Goal: Information Seeking & Learning: Learn about a topic

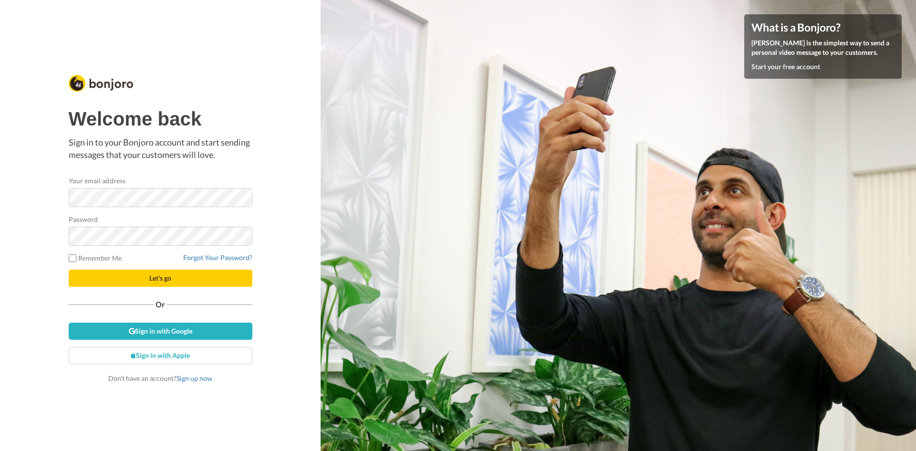
click at [6, 221] on div "Welcome back Sign in to your Bonjoro account and start sending messages that yo…" at bounding box center [160, 225] width 320 height 451
click at [28, 248] on div "Welcome back Sign in to your Bonjoro account and start sending messages that yo…" at bounding box center [160, 225] width 320 height 451
click at [110, 275] on button "Let's go" at bounding box center [161, 277] width 184 height 17
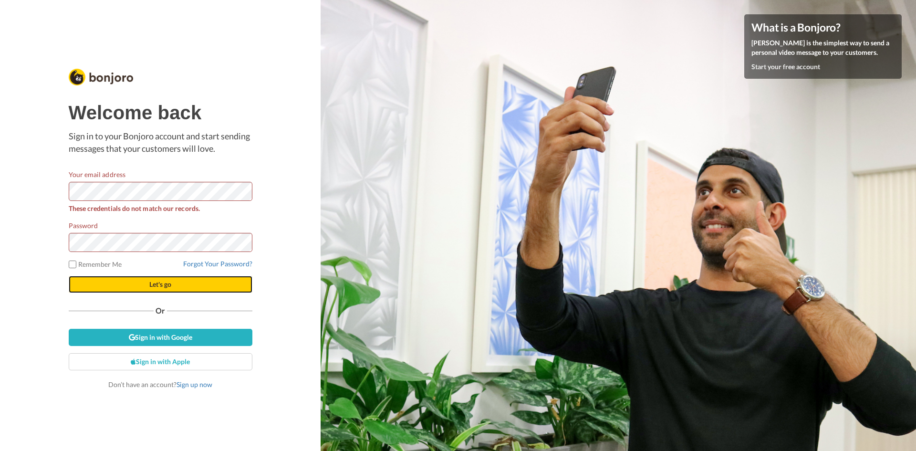
click at [106, 292] on button "Let's go" at bounding box center [161, 284] width 184 height 17
click at [132, 285] on button "Let's go" at bounding box center [161, 284] width 184 height 17
click at [67, 195] on div "Welcome back Sign in to your Bonjoro account and start sending messages that yo…" at bounding box center [160, 225] width 188 height 332
click at [204, 290] on button "Let's go" at bounding box center [161, 284] width 184 height 17
click at [158, 291] on button "Let's go" at bounding box center [161, 284] width 184 height 17
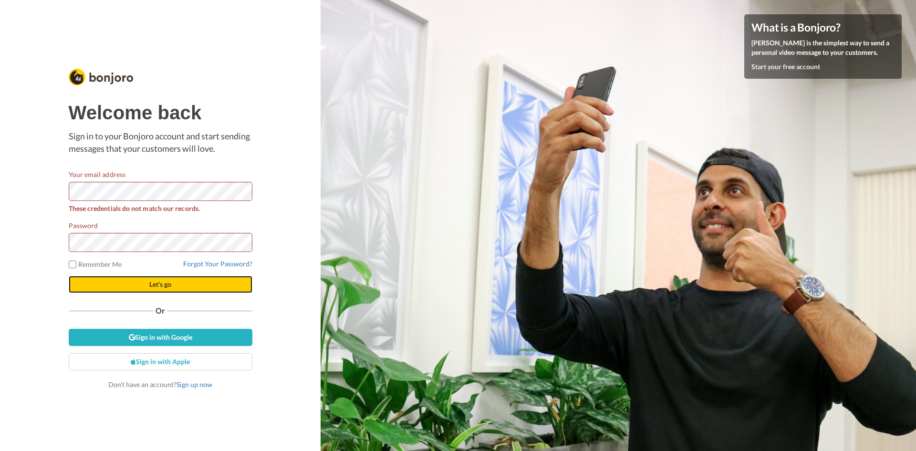
click at [176, 288] on button "Let's go" at bounding box center [161, 284] width 184 height 17
click at [311, 124] on div "Welcome back Sign in to your Bonjoro account and start sending messages that yo…" at bounding box center [160, 225] width 320 height 451
click at [216, 42] on div "Welcome back Sign in to your Bonjoro account and start sending messages that yo…" at bounding box center [160, 225] width 320 height 451
click at [69, 276] on button "Let's go" at bounding box center [161, 284] width 184 height 17
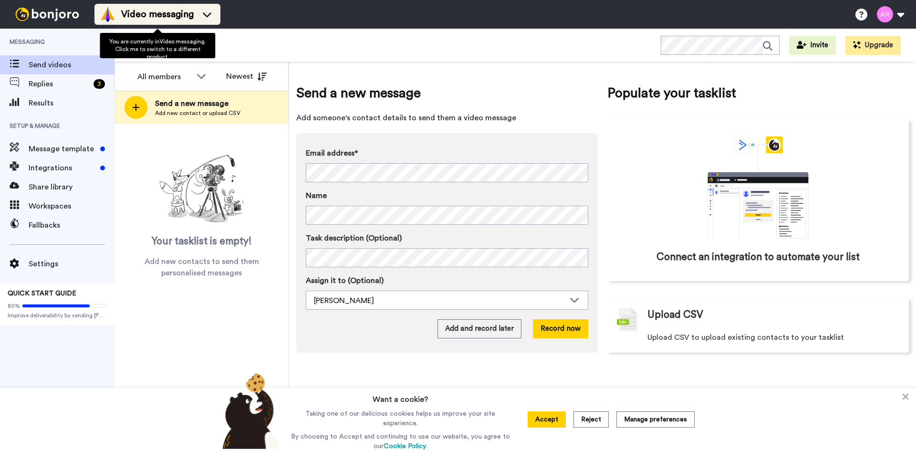
click at [188, 14] on span "Video messaging" at bounding box center [157, 14] width 72 height 13
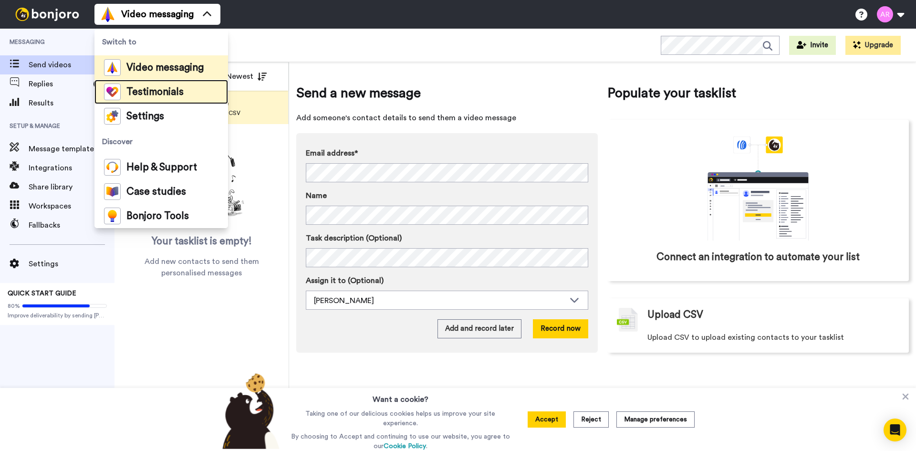
click at [160, 94] on span "Testimonials" at bounding box center [154, 92] width 57 height 10
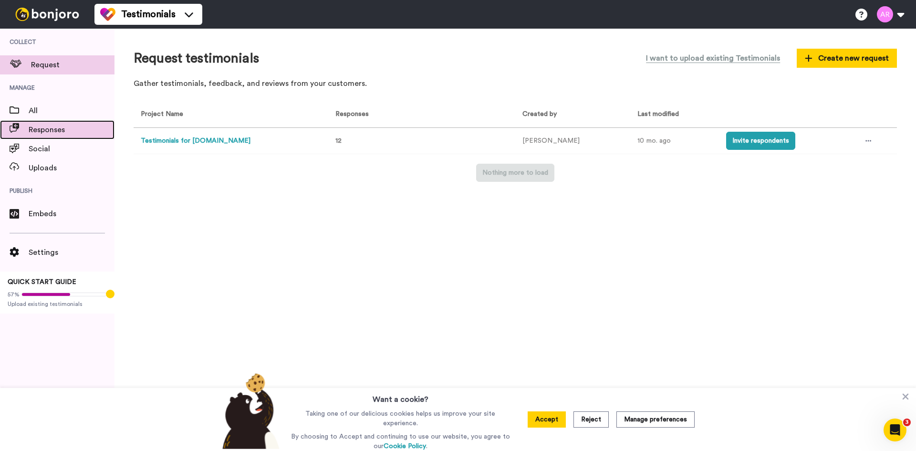
click at [62, 134] on span "Responses" at bounding box center [72, 129] width 86 height 11
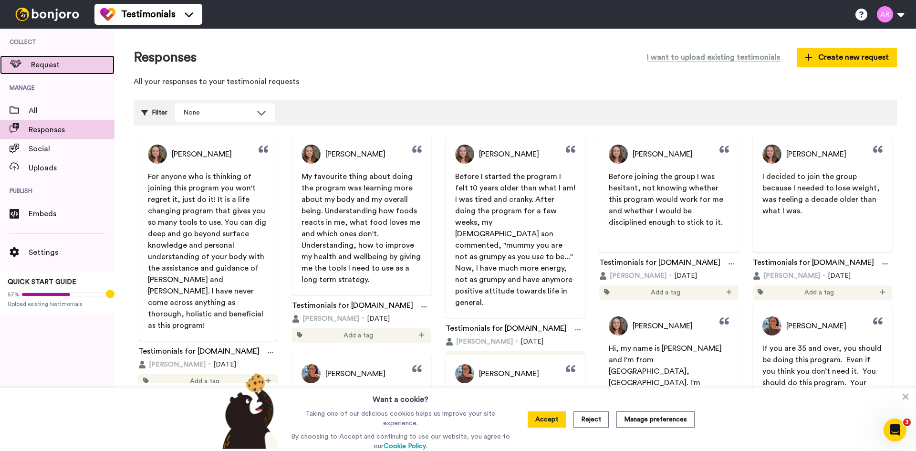
click at [71, 65] on span "Request" at bounding box center [72, 64] width 83 height 11
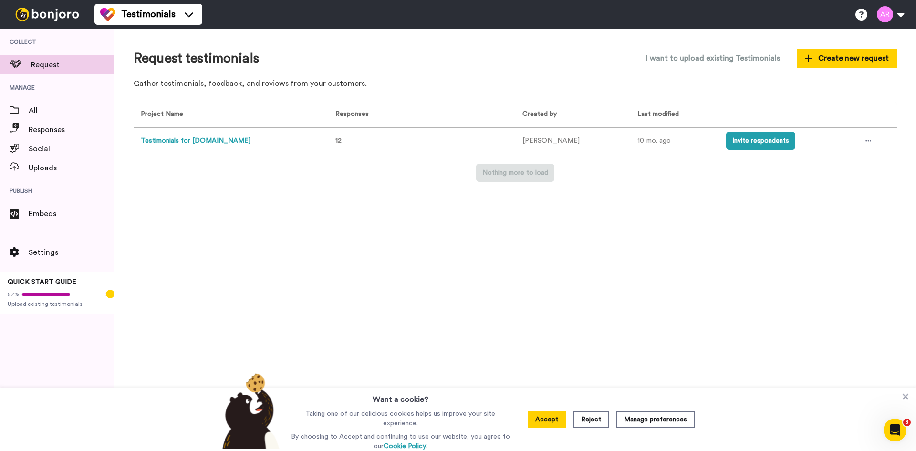
click at [208, 140] on button "Testimonials for [DOMAIN_NAME]" at bounding box center [196, 141] width 110 height 10
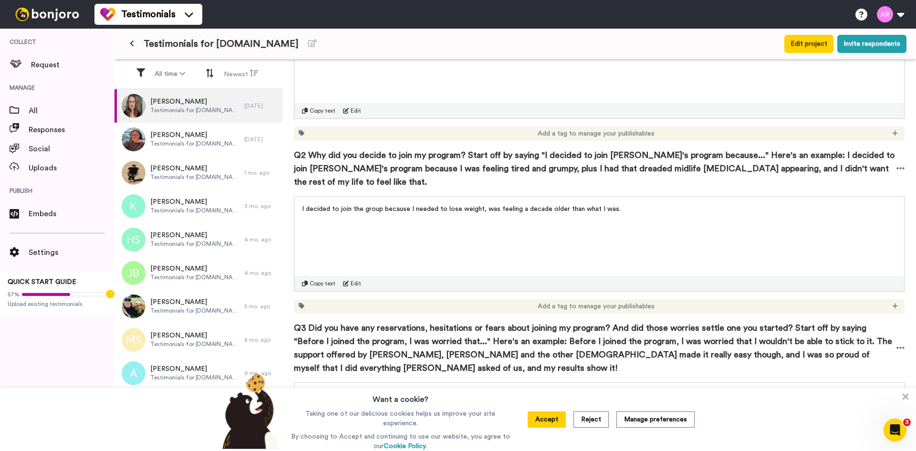
scroll to position [238, 0]
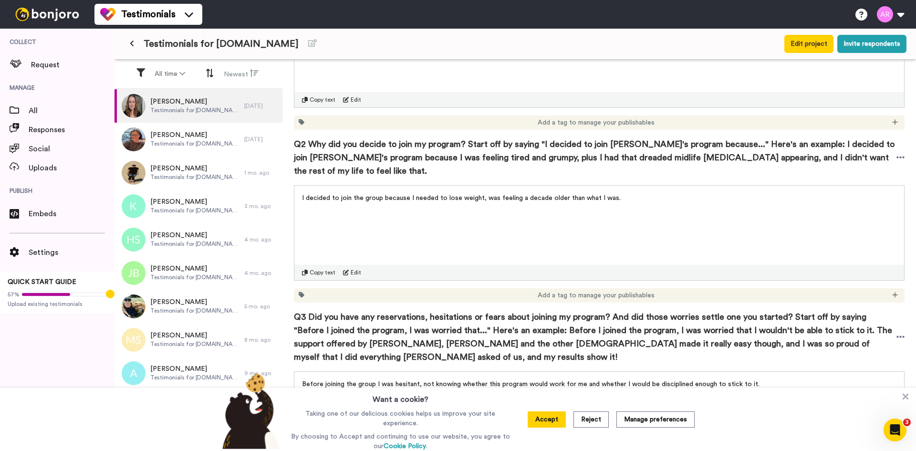
click at [429, 195] on span "I decided to join the group because I needed to lose weight, was feeling a deca…" at bounding box center [461, 198] width 319 height 7
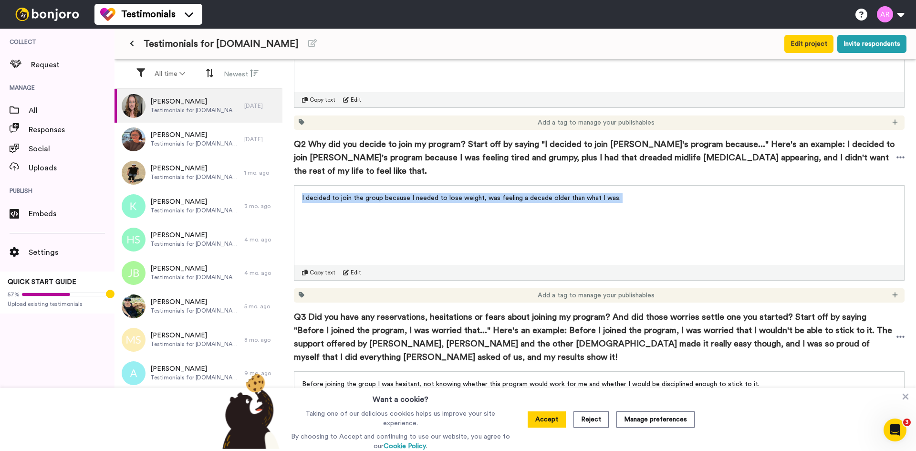
click at [429, 195] on span "I decided to join the group because I needed to lose weight, was feeling a deca…" at bounding box center [461, 198] width 319 height 7
copy div "I decided to join the group because I needed to lose weight, was feeling a deca…"
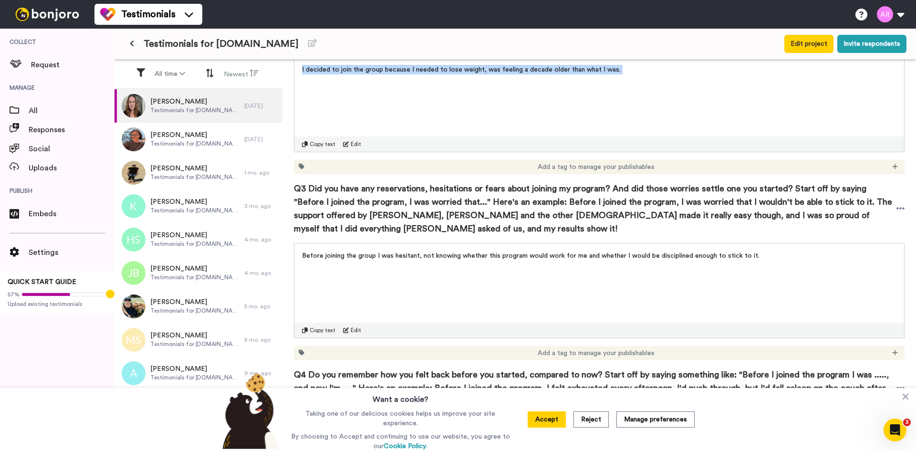
scroll to position [477, 0]
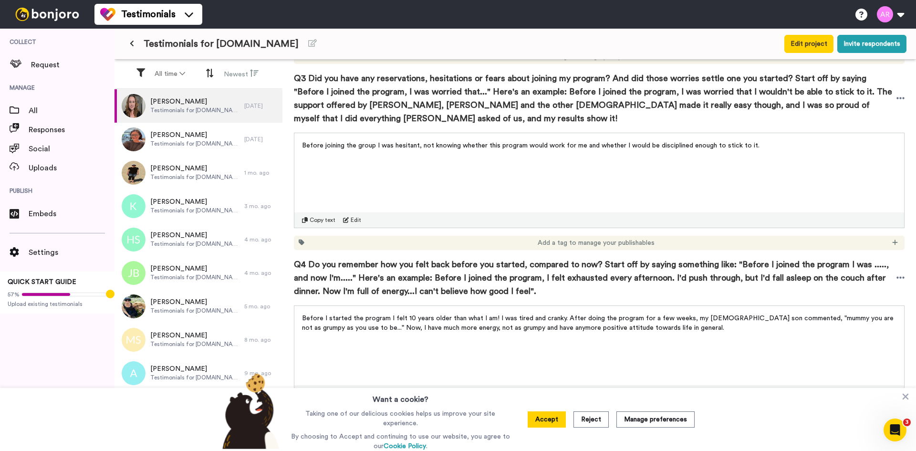
click at [417, 142] on span "Before joining the group I was hesitant, not knowing whether this program would…" at bounding box center [530, 145] width 457 height 7
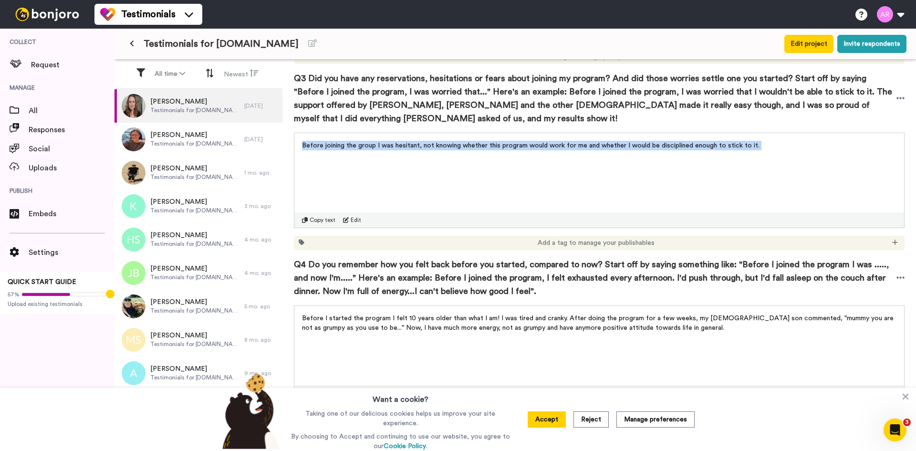
click at [417, 142] on span "Before joining the group I was hesitant, not knowing whether this program would…" at bounding box center [530, 145] width 457 height 7
copy div "Before joining the group I was hesitant, not knowing whether this program would…"
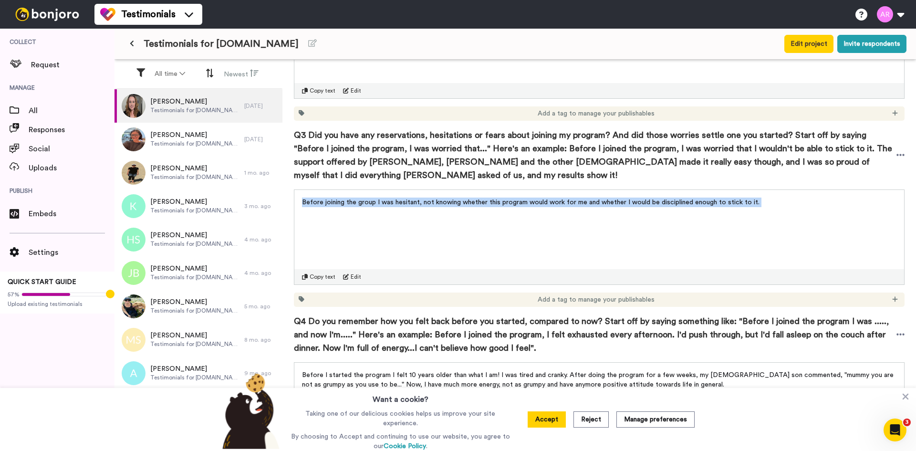
scroll to position [397, 0]
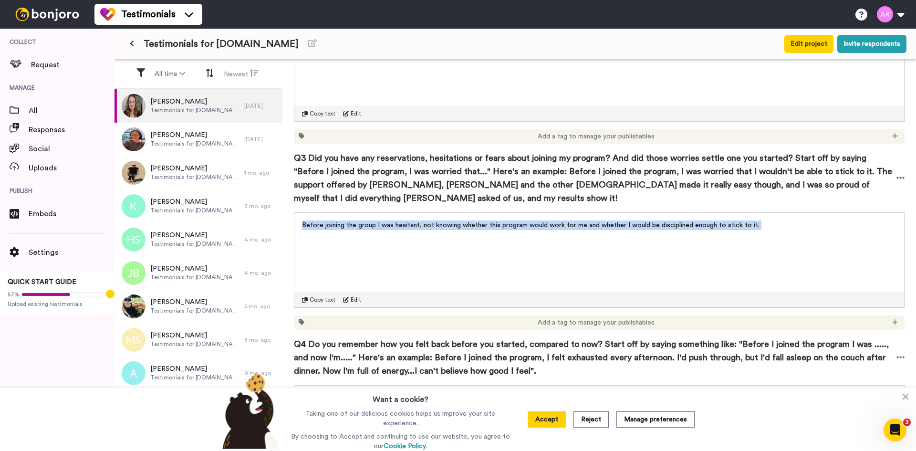
copy div "Before joining the group I was hesitant, not knowing whether this program would…"
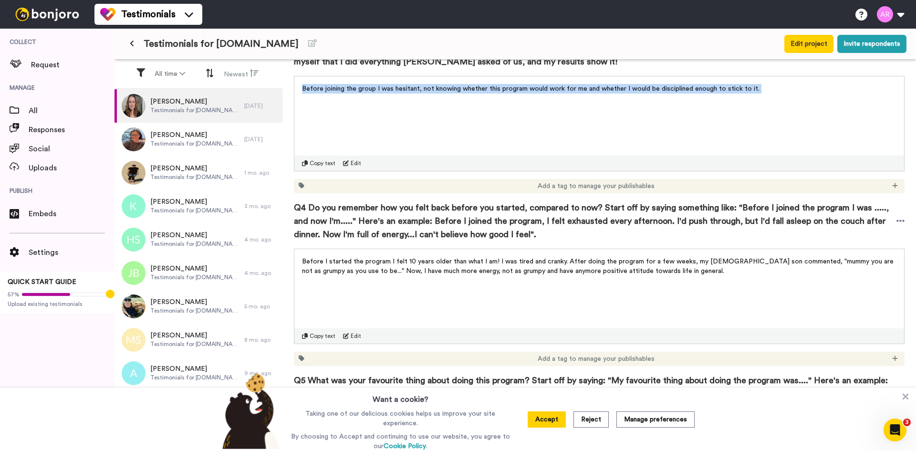
scroll to position [557, 0]
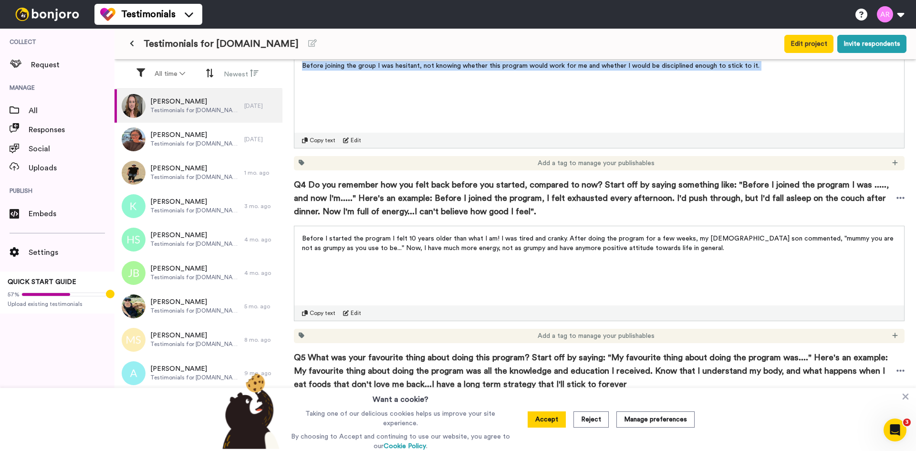
click at [357, 235] on span "Before I started the program I felt 10 years older than what I am! I was tired …" at bounding box center [598, 243] width 593 height 16
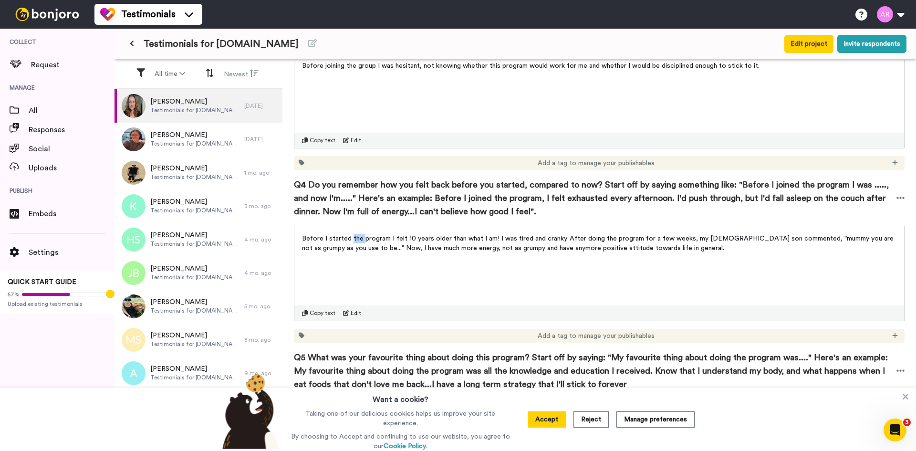
click at [357, 235] on span "Before I started the program I felt 10 years older than what I am! I was tired …" at bounding box center [598, 243] width 593 height 16
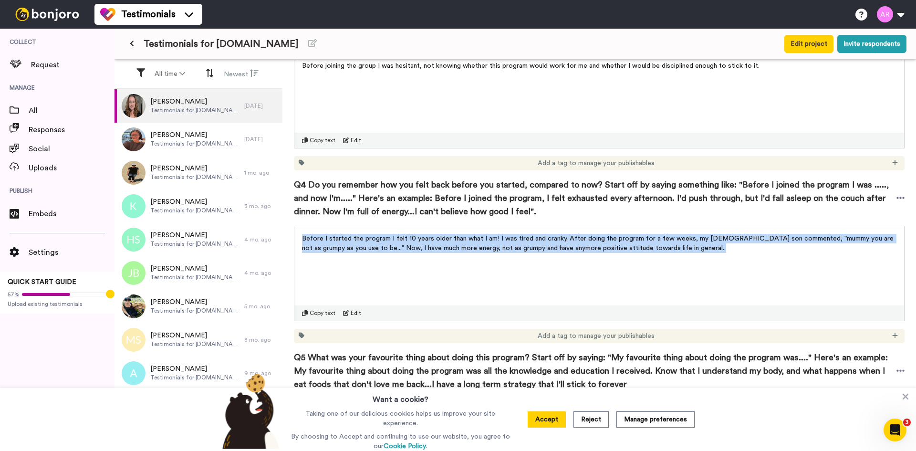
copy div "Before I started the program I felt 10 years older than what I am! I was tired …"
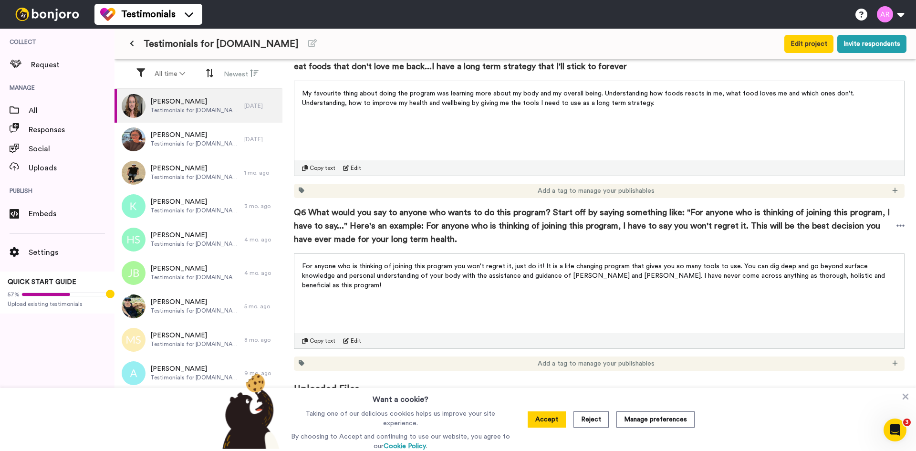
scroll to position [715, 0]
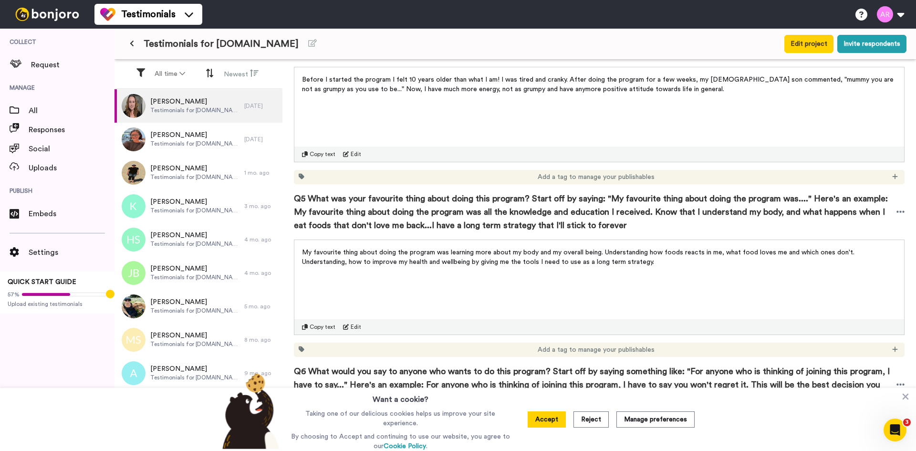
click at [455, 249] on span "My favourite thing about doing the program was learning more about my body and …" at bounding box center [579, 257] width 554 height 16
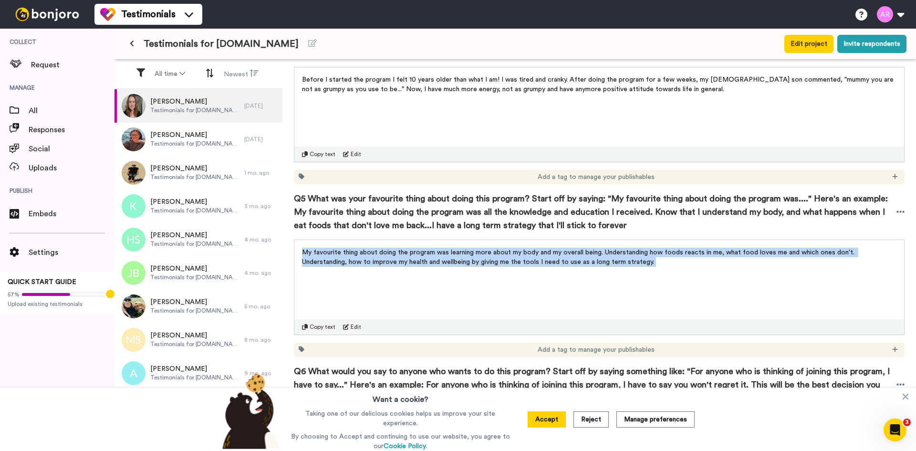
click at [455, 249] on span "My favourite thing about doing the program was learning more about my body and …" at bounding box center [579, 257] width 554 height 16
copy div "My favourite thing about doing the program was learning more about my body and …"
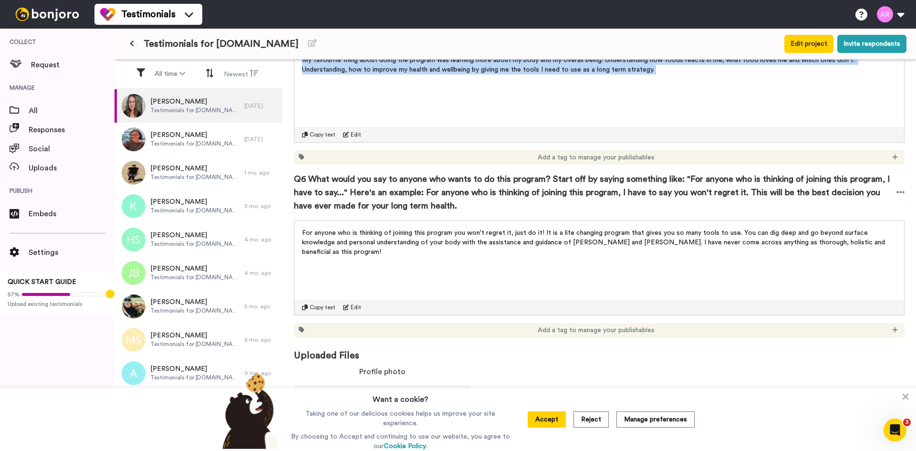
scroll to position [913, 0]
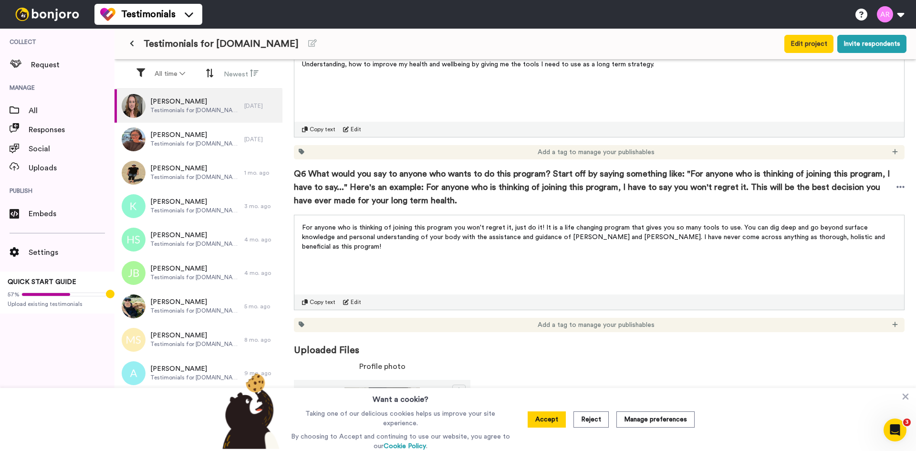
click at [503, 223] on p "For anyone who is thinking of joining this program you won't regret it, just do…" at bounding box center [599, 237] width 594 height 29
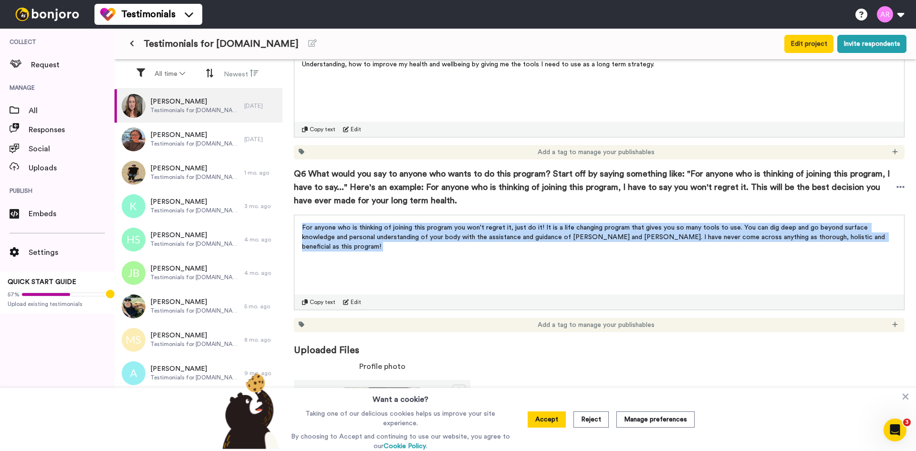
click at [503, 223] on p "For anyone who is thinking of joining this program you won't regret it, just do…" at bounding box center [599, 237] width 594 height 29
copy div "For anyone who is thinking of joining this program you won't regret it, just do…"
click at [547, 418] on button "Accept" at bounding box center [546, 419] width 38 height 16
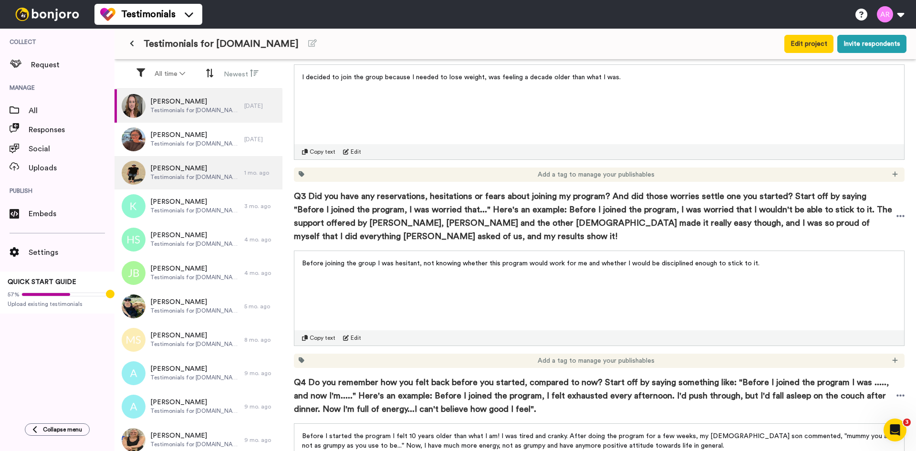
scroll to position [356, 0]
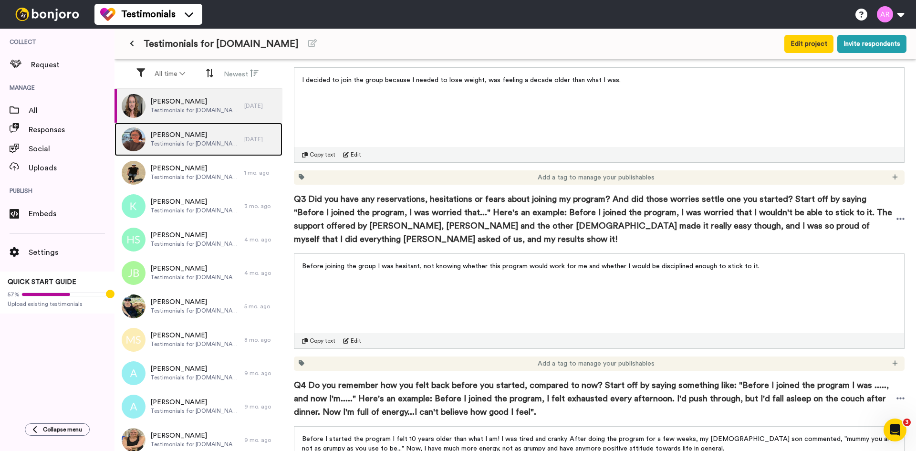
click at [179, 141] on span "Testimonials for [DOMAIN_NAME]" at bounding box center [194, 144] width 89 height 8
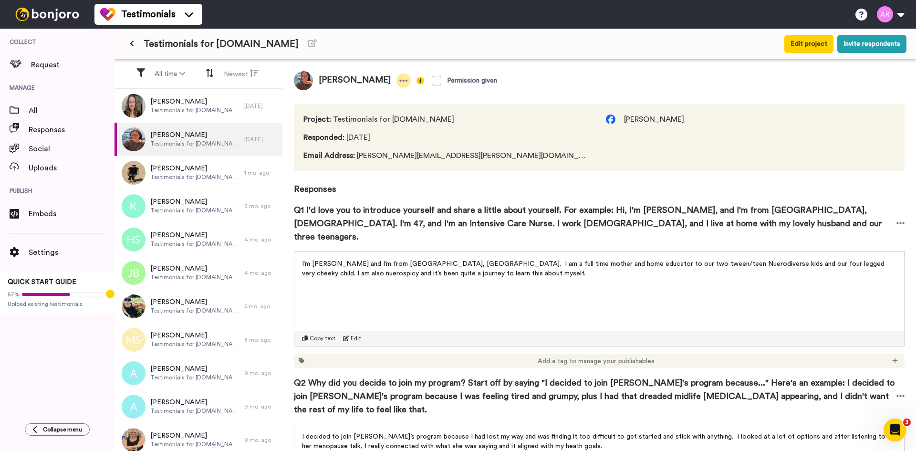
click at [400, 80] on icon at bounding box center [404, 81] width 8 height 2
click at [428, 260] on span "I’m [PERSON_NAME] and I’m from [GEOGRAPHIC_DATA], [GEOGRAPHIC_DATA]. I am a ful…" at bounding box center [594, 268] width 584 height 16
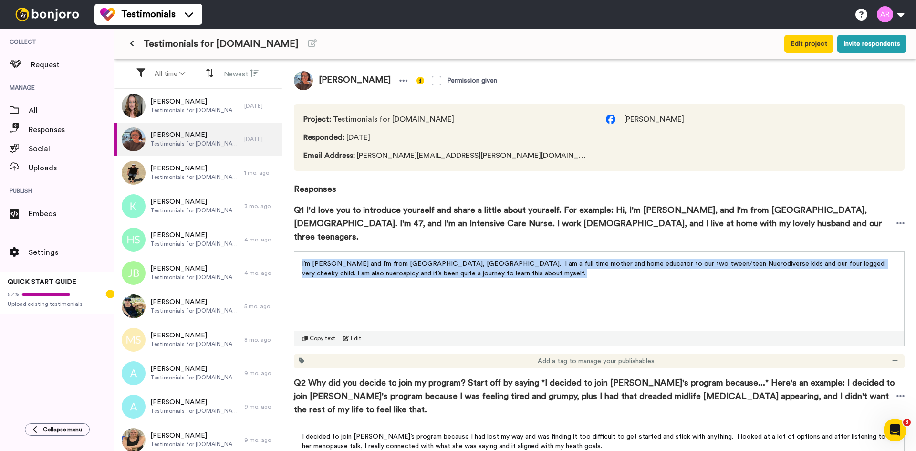
click at [428, 260] on span "I’m [PERSON_NAME] and I’m from [GEOGRAPHIC_DATA], [GEOGRAPHIC_DATA]. I am a ful…" at bounding box center [594, 268] width 584 height 16
copy div "I’m [PERSON_NAME] and I’m from [GEOGRAPHIC_DATA], [GEOGRAPHIC_DATA]. I am a ful…"
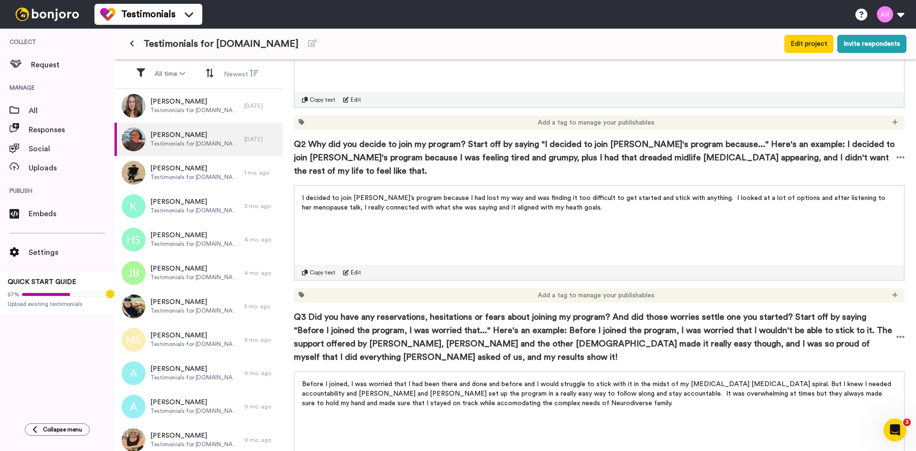
click at [385, 195] on span "I decided to join [PERSON_NAME]’s program because I had lost my way and was fin…" at bounding box center [594, 203] width 585 height 16
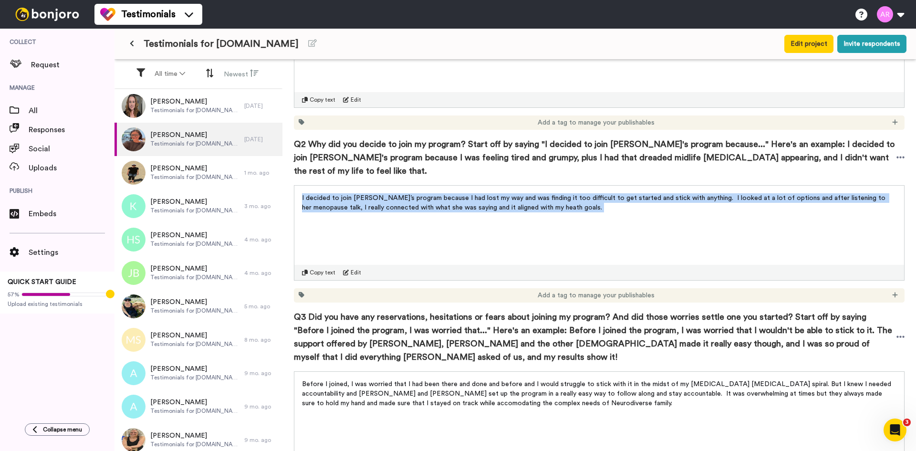
click at [385, 195] on span "I decided to join [PERSON_NAME]’s program because I had lost my way and was fin…" at bounding box center [594, 203] width 585 height 16
copy div "I decided to join [PERSON_NAME]’s program because I had lost my way and was fin…"
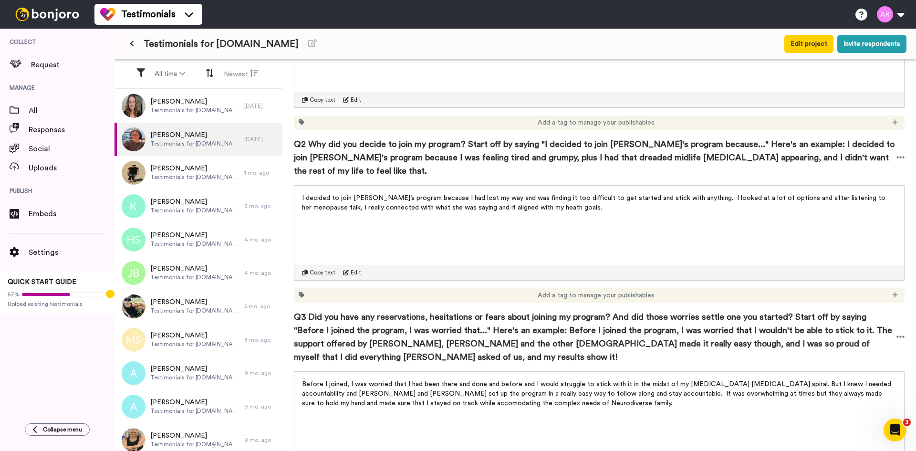
click at [374, 381] on span "Before I joined, I was worried that I had been there and done and before and I …" at bounding box center [597, 394] width 591 height 26
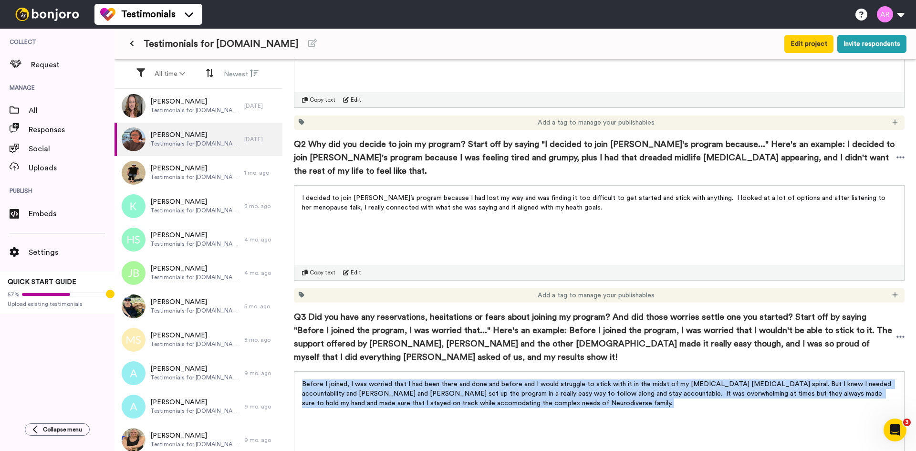
click at [374, 381] on span "Before I joined, I was worried that I had been there and done and before and I …" at bounding box center [597, 394] width 591 height 26
copy div "Before I joined, I was worried that I had been there and done and before and I …"
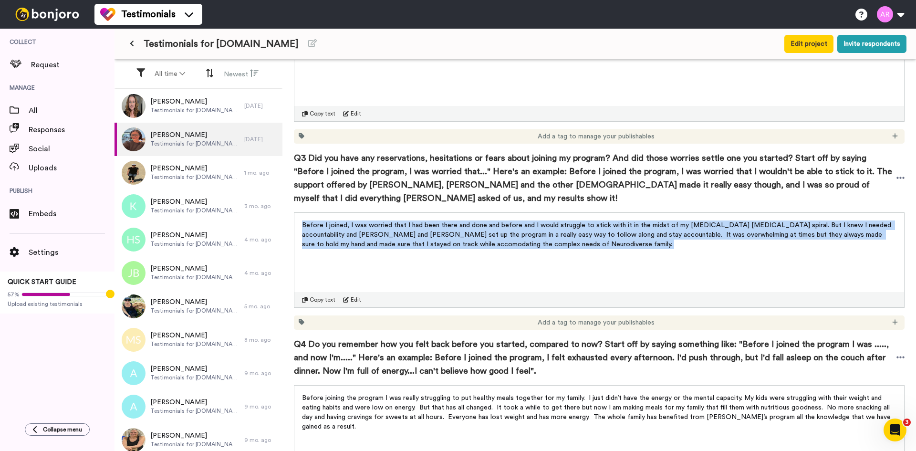
scroll to position [477, 0]
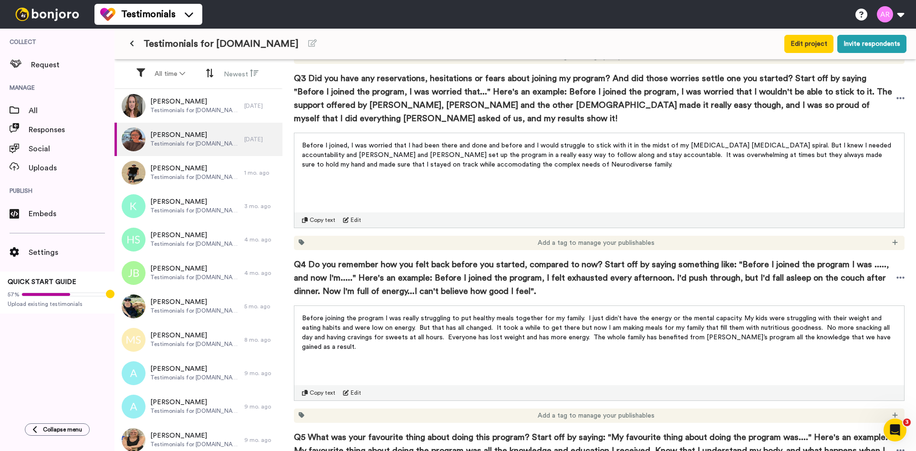
click at [372, 324] on span "Before joining the program I was really struggling to put healthy meals togethe…" at bounding box center [597, 332] width 590 height 35
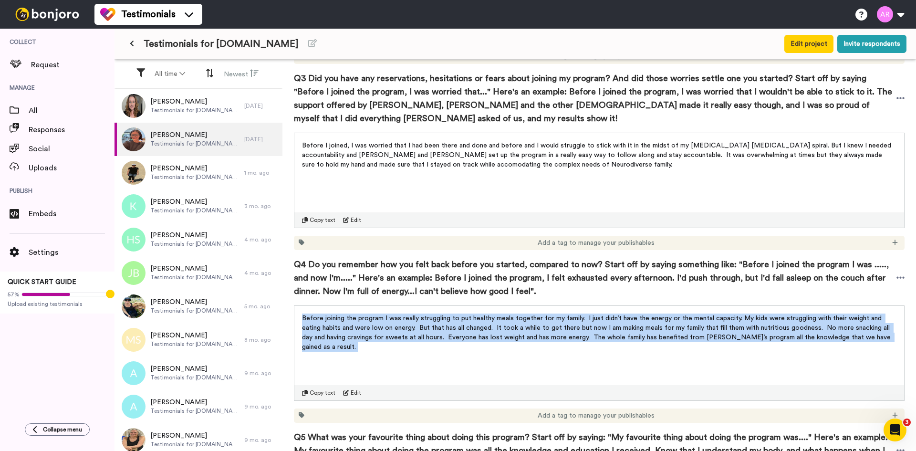
click at [372, 324] on span "Before joining the program I was really struggling to put healthy meals togethe…" at bounding box center [597, 332] width 590 height 35
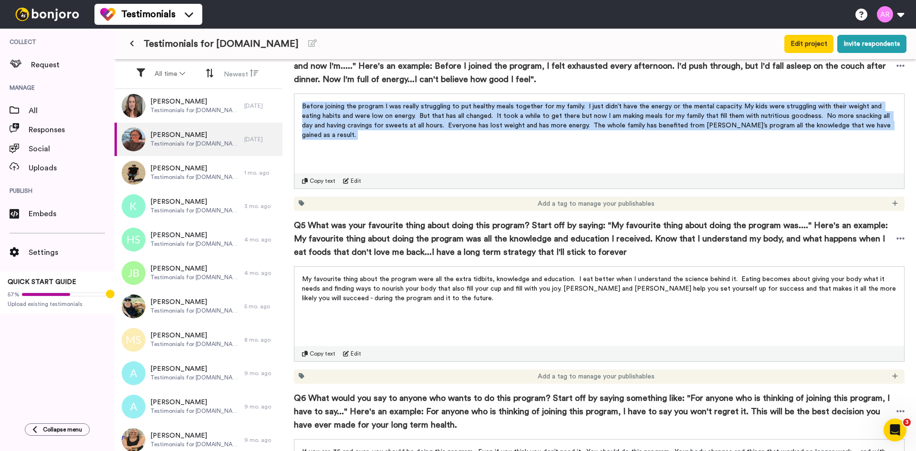
scroll to position [715, 0]
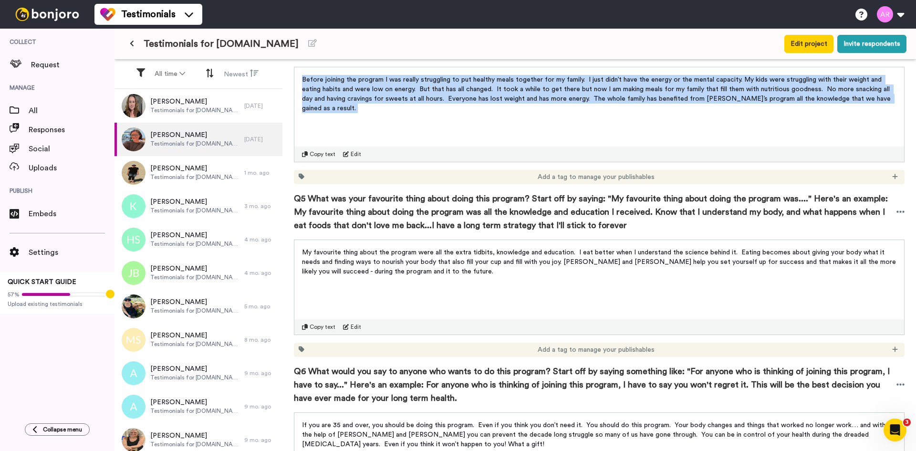
click at [381, 249] on span "My favourite thing about the program were all the extra tidbits, knowledge and …" at bounding box center [600, 262] width 596 height 26
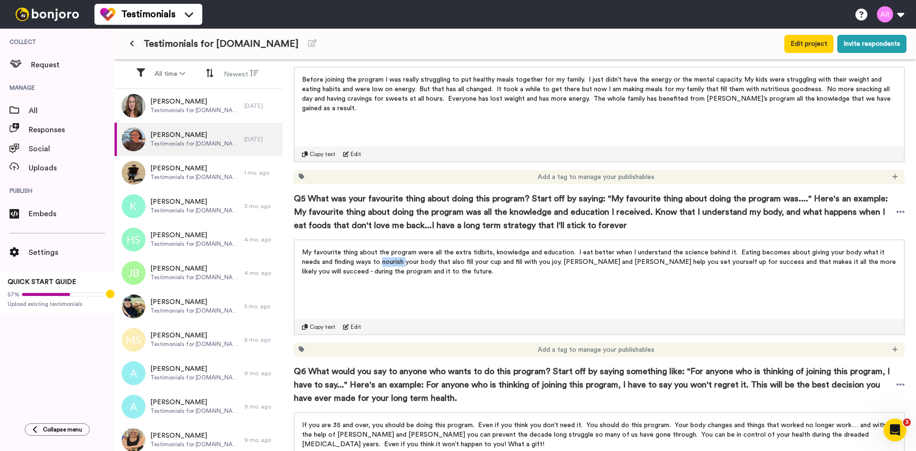
click at [381, 249] on span "My favourite thing about the program were all the extra tidbits, knowledge and …" at bounding box center [600, 262] width 596 height 26
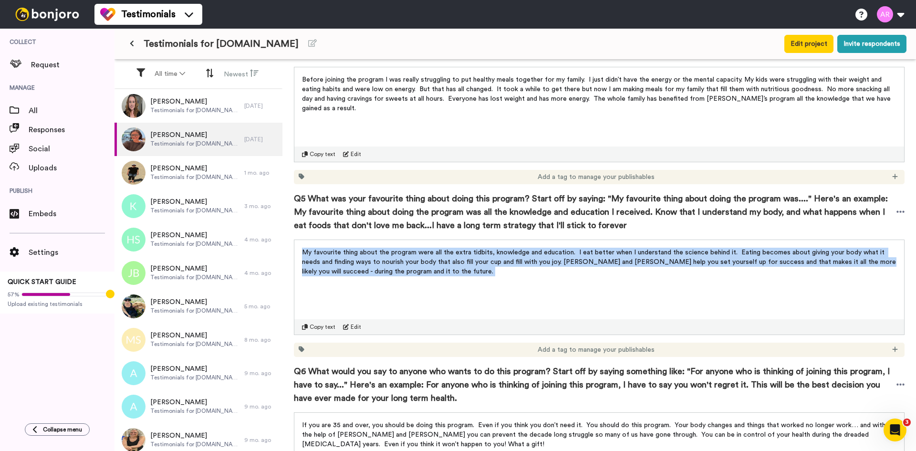
click at [381, 249] on span "My favourite thing about the program were all the extra tidbits, knowledge and …" at bounding box center [600, 262] width 596 height 26
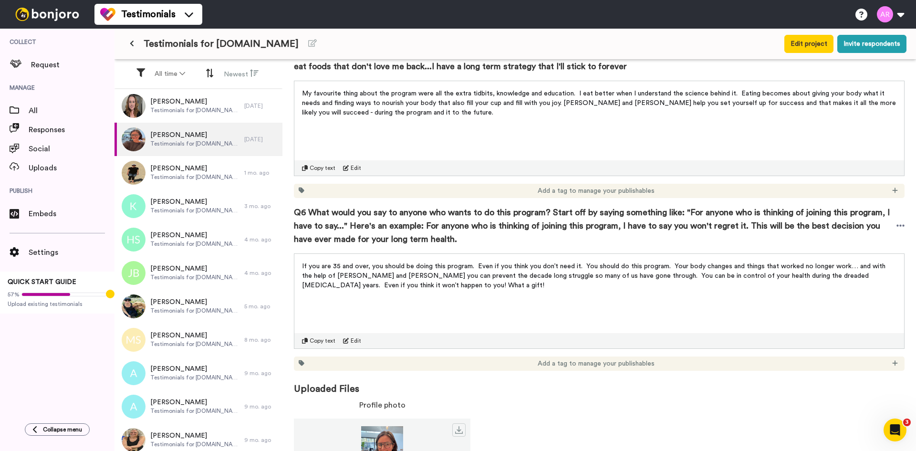
click at [380, 263] on span "If you are 35 and over, you should be doing this program. Even if you think you…" at bounding box center [594, 276] width 585 height 26
click at [378, 263] on span "If you are 35 and over, you should be doing this program. Even if you think you…" at bounding box center [594, 276] width 585 height 26
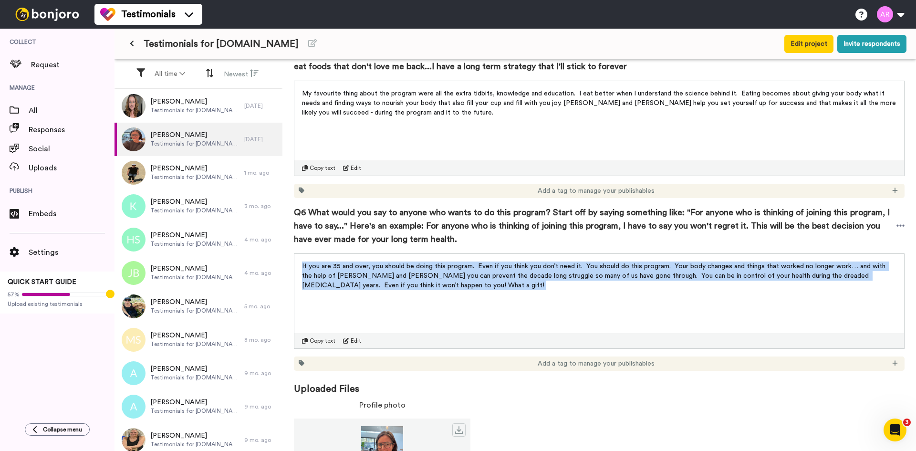
click at [378, 263] on span "If you are 35 and over, you should be doing this program. Even if you think you…" at bounding box center [594, 276] width 585 height 26
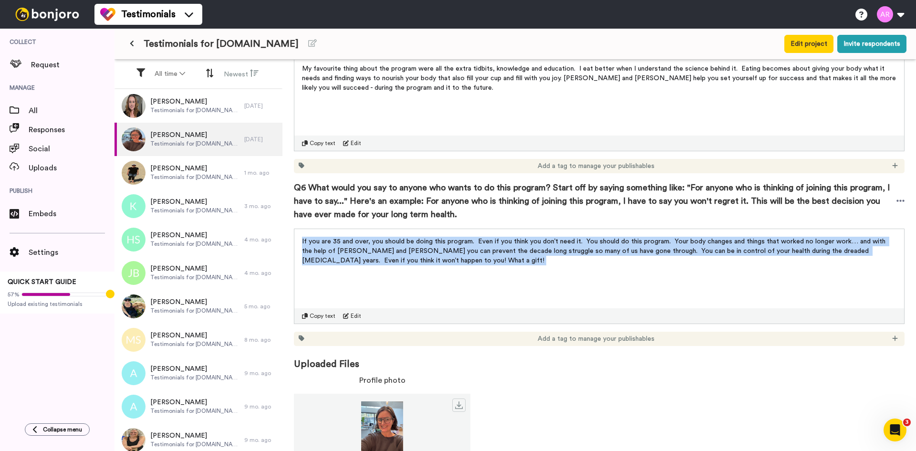
scroll to position [913, 0]
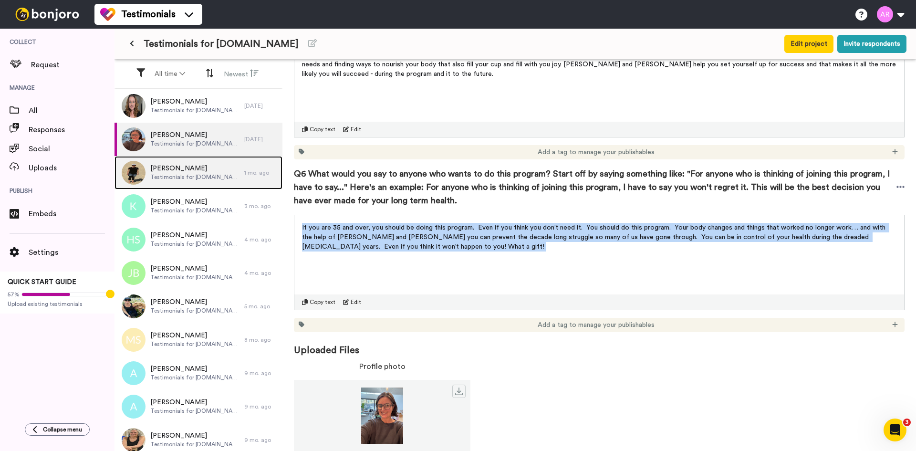
click at [159, 178] on span "Testimonials for [DOMAIN_NAME]" at bounding box center [194, 177] width 89 height 8
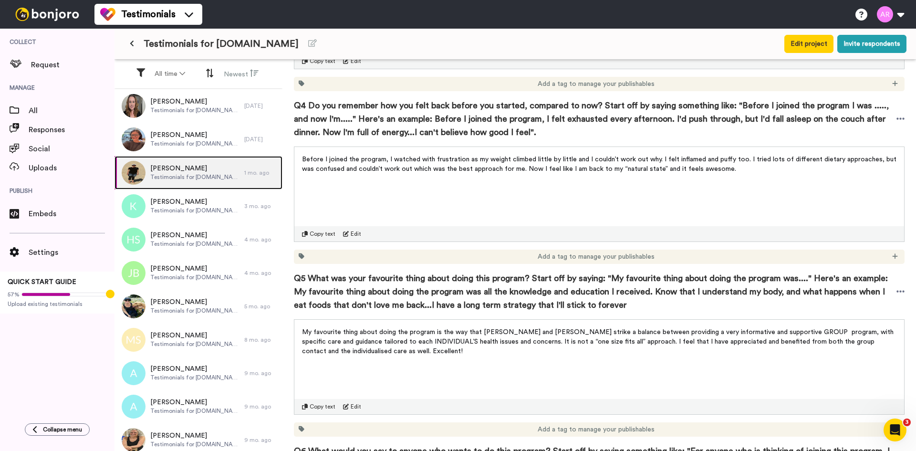
scroll to position [913, 0]
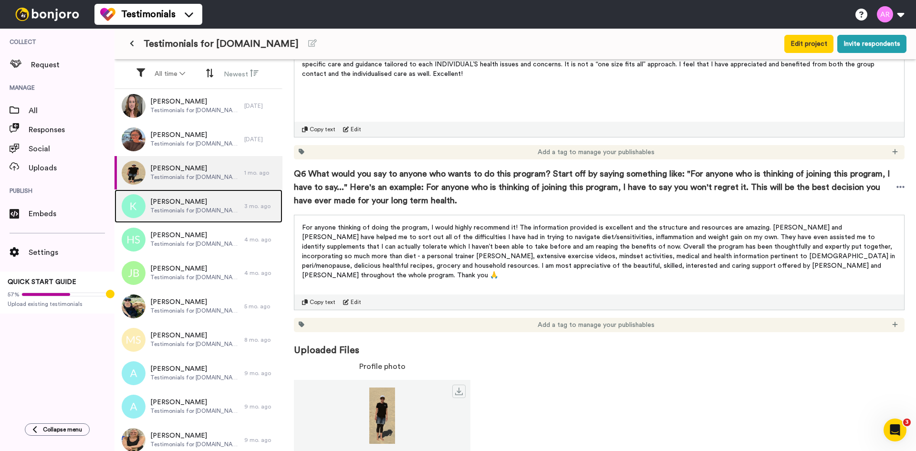
click at [188, 212] on span "Testimonials for [DOMAIN_NAME]" at bounding box center [194, 210] width 89 height 8
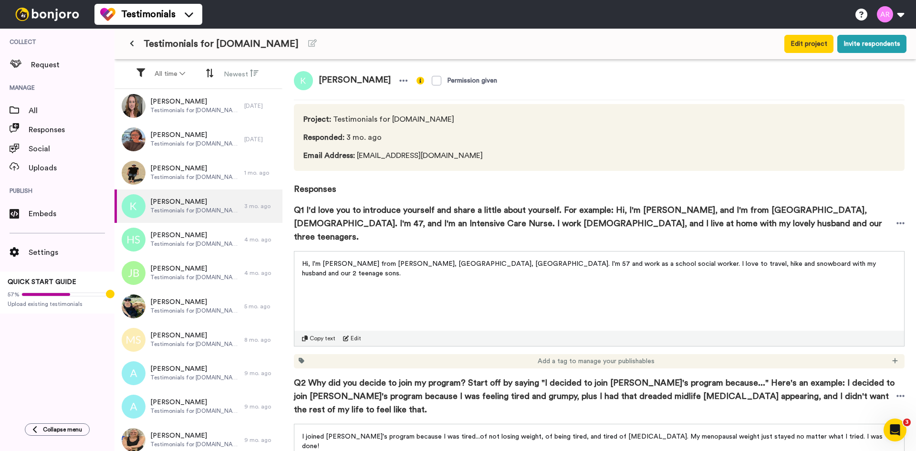
click at [335, 260] on span "Hi, I'm Krista from Hamilton, Ontario, Canada. I'm 57 and work as a school soci…" at bounding box center [590, 268] width 576 height 16
click at [334, 259] on p "Hi, I'm Krista from Hamilton, Ontario, Canada. I'm 57 and work as a school soci…" at bounding box center [599, 268] width 594 height 19
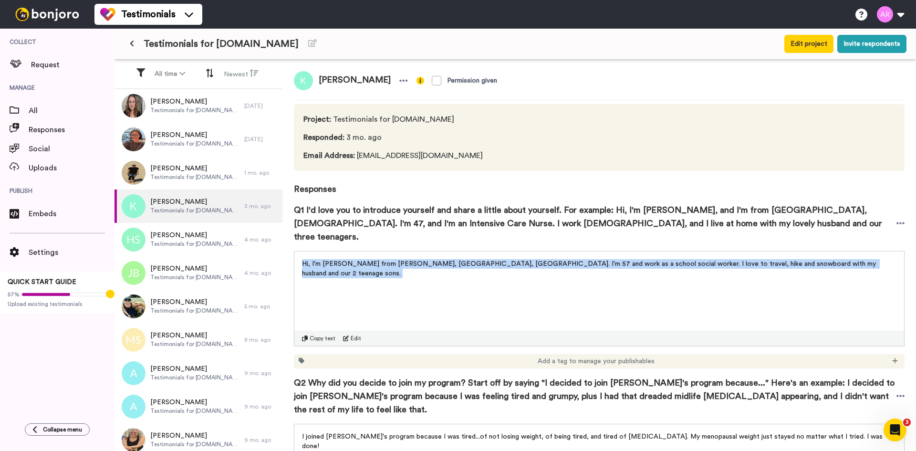
click at [334, 259] on p "Hi, I'm Krista from Hamilton, Ontario, Canada. I'm 57 and work as a school soci…" at bounding box center [599, 268] width 594 height 19
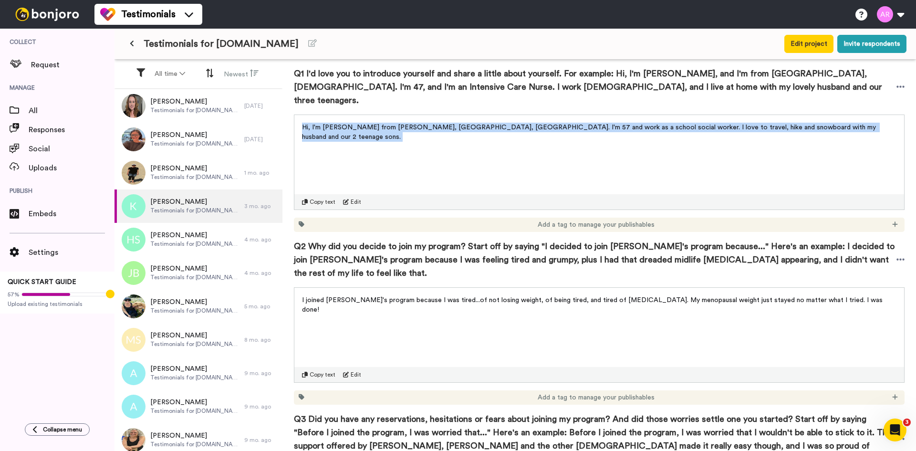
scroll to position [80, 0]
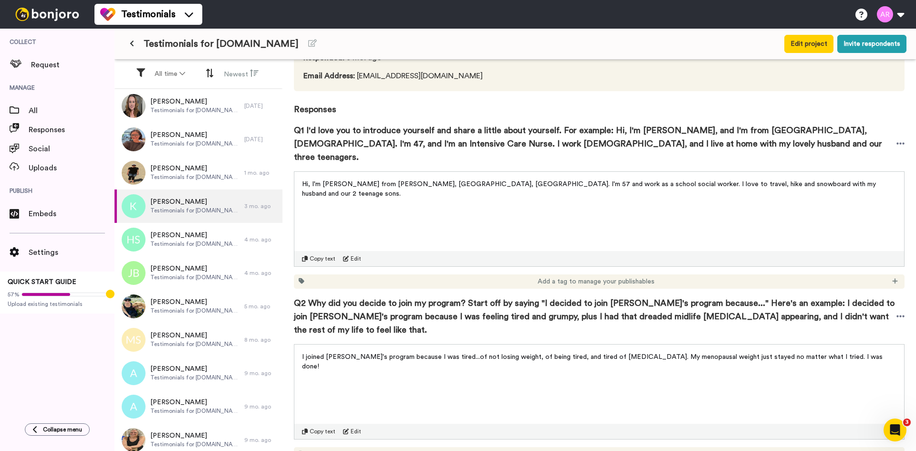
click at [418, 353] on span "I joined Andrea's program because I was tired...of not losing weight, of being …" at bounding box center [593, 361] width 582 height 16
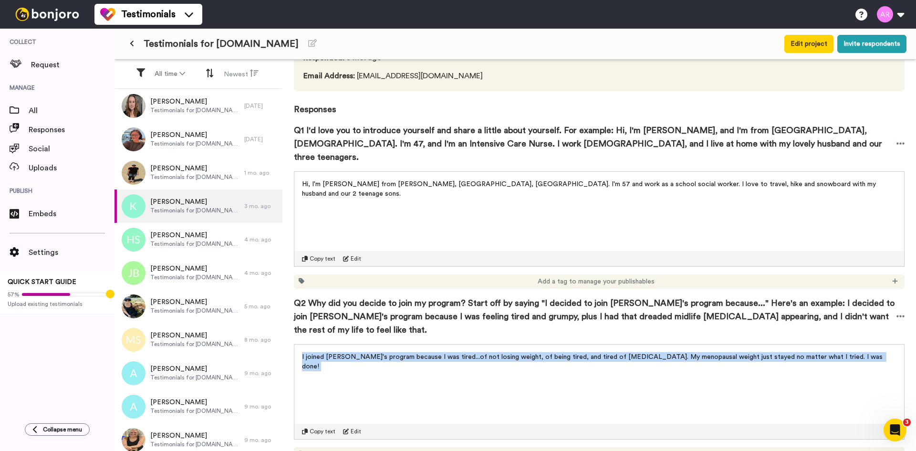
click at [418, 353] on span "I joined Andrea's program because I was tired...of not losing weight, of being …" at bounding box center [593, 361] width 582 height 16
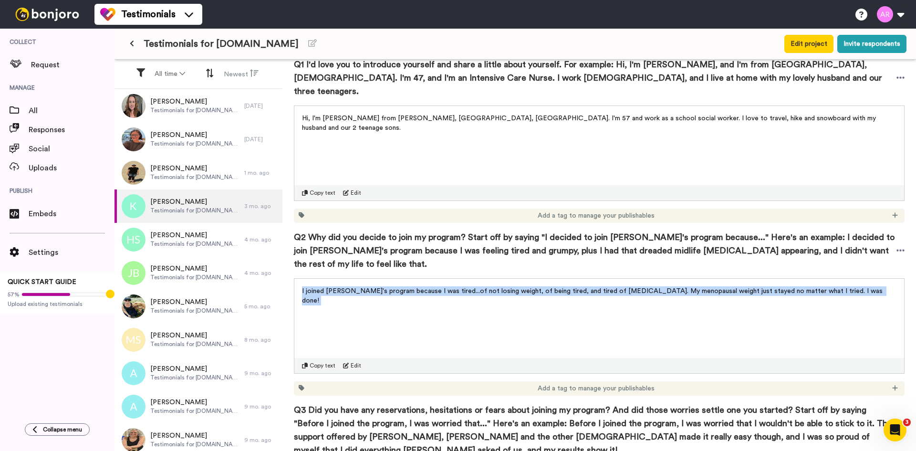
scroll to position [318, 0]
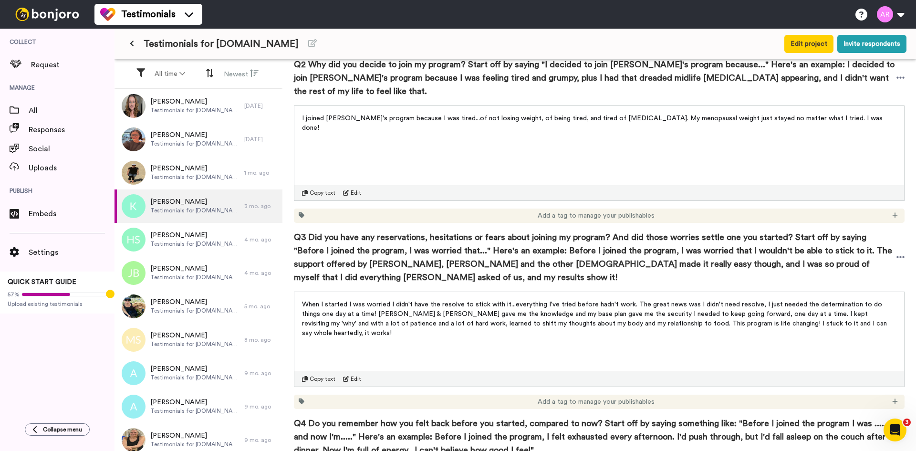
click at [402, 302] on span "When I started I was worried I didn't have the resolve to stick with it...every…" at bounding box center [595, 318] width 587 height 35
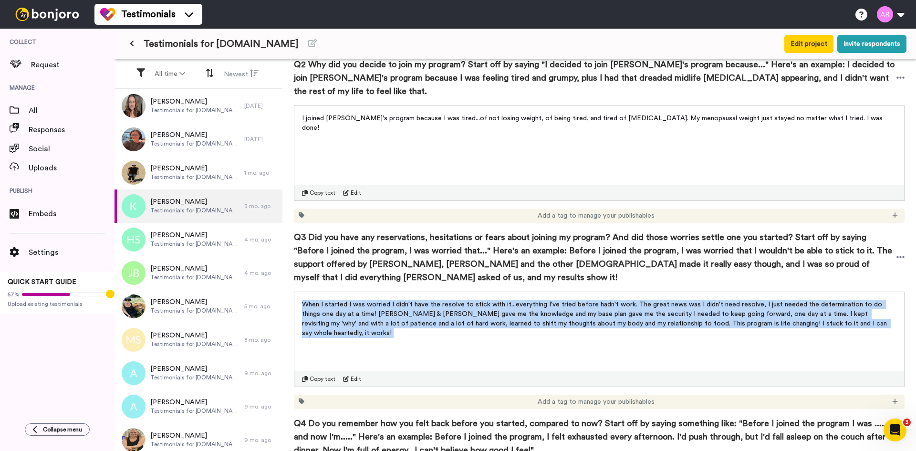
click at [402, 302] on span "When I started I was worried I didn't have the resolve to stick with it...every…" at bounding box center [595, 318] width 587 height 35
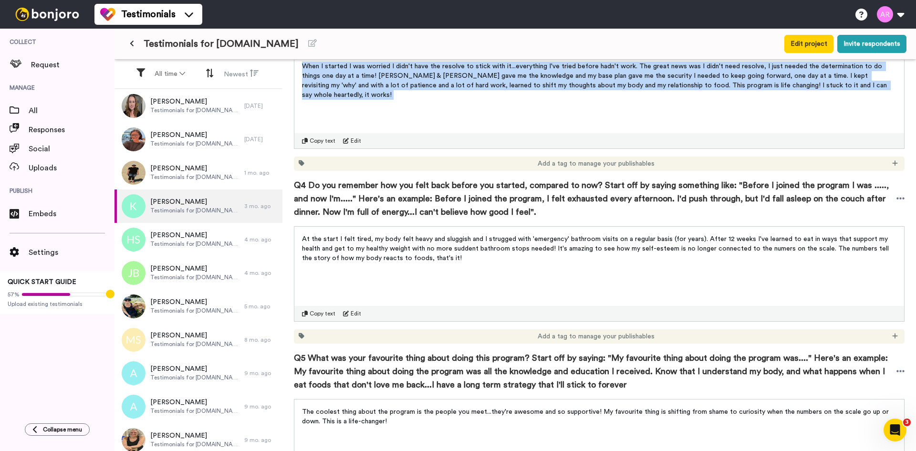
scroll to position [636, 0]
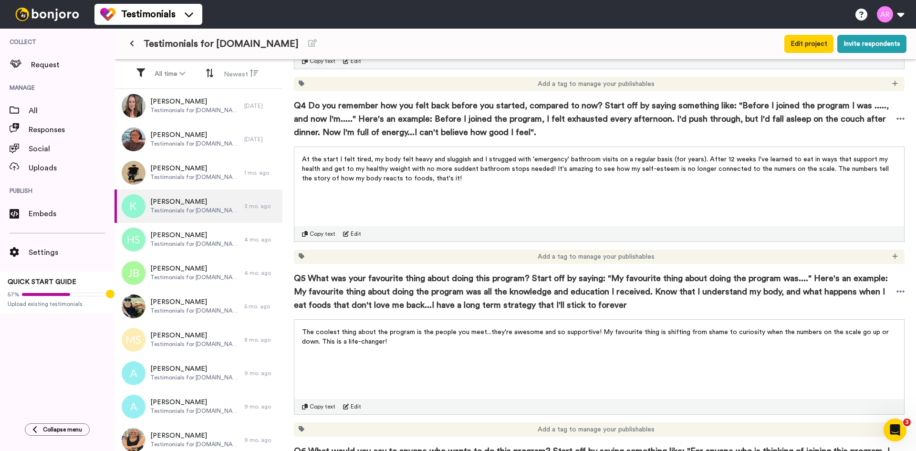
click at [382, 156] on span "At the start I felt tired, my body felt heavy and sluggish and I strugged with …" at bounding box center [596, 169] width 588 height 26
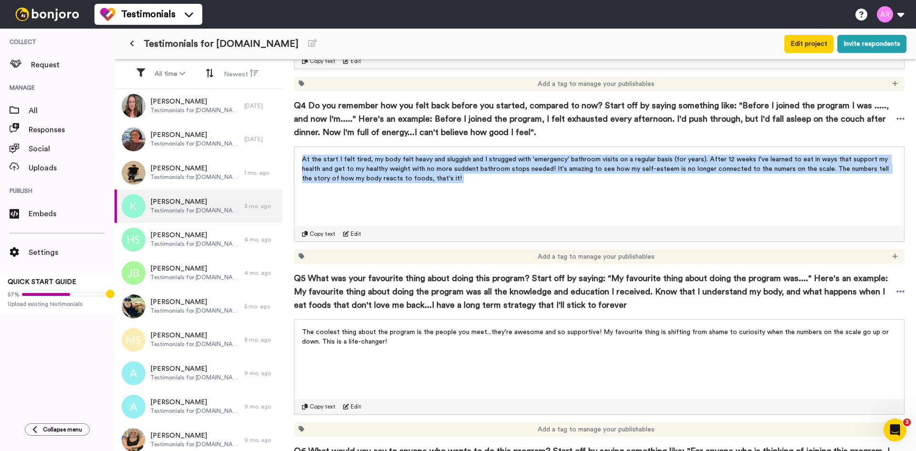
click at [382, 156] on span "At the start I felt tired, my body felt heavy and sluggish and I strugged with …" at bounding box center [596, 169] width 588 height 26
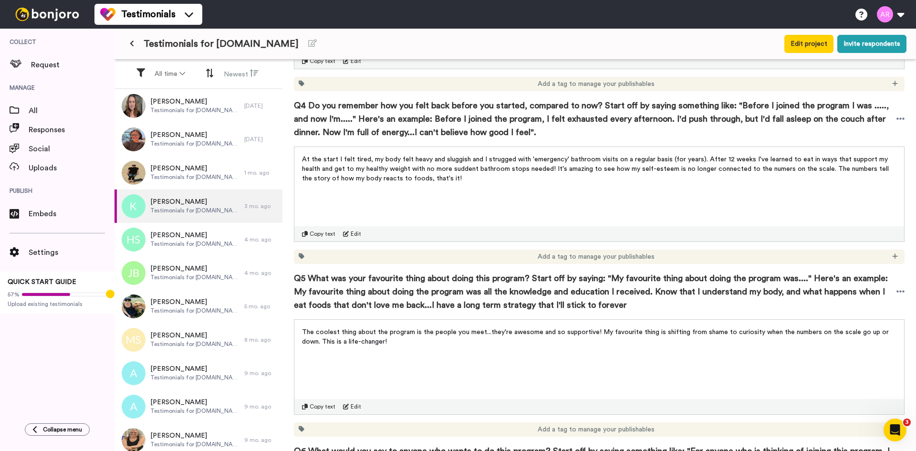
click at [430, 329] on span "The coolest thing about the program is the people you meet...they're awesome an…" at bounding box center [596, 337] width 588 height 16
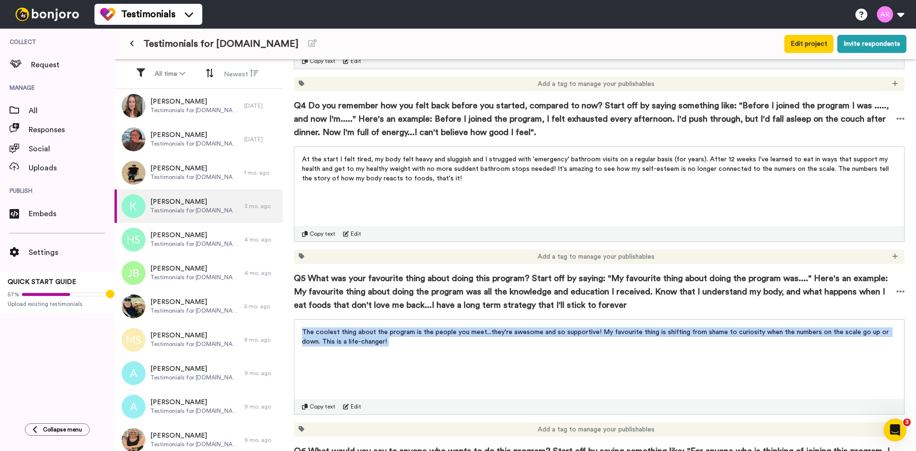
click at [430, 329] on span "The coolest thing about the program is the people you meet...they're awesome an…" at bounding box center [596, 337] width 588 height 16
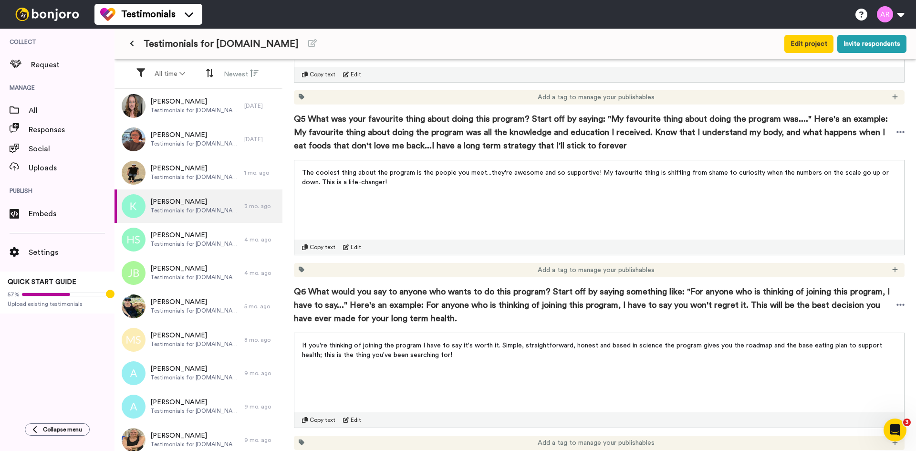
click at [423, 342] on span "If you're thinking of joining the program I have to say it's worth it. Simple, …" at bounding box center [593, 350] width 582 height 16
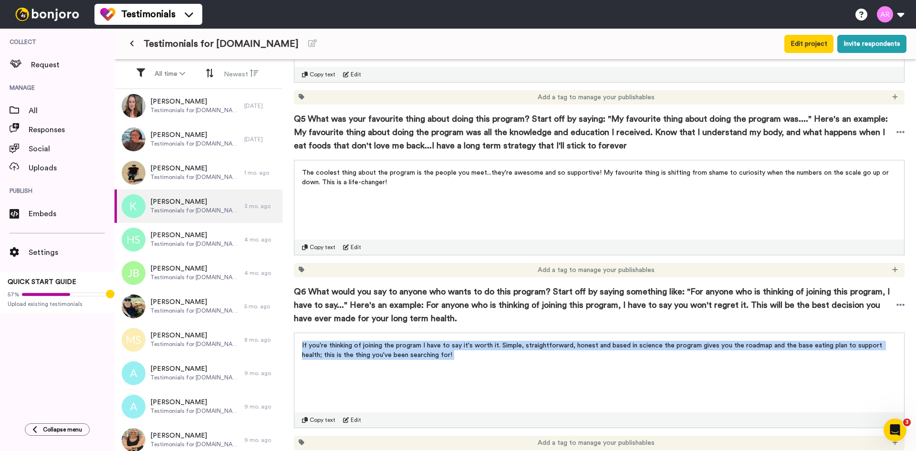
click at [423, 342] on span "If you're thinking of joining the program I have to say it's worth it. Simple, …" at bounding box center [593, 350] width 582 height 16
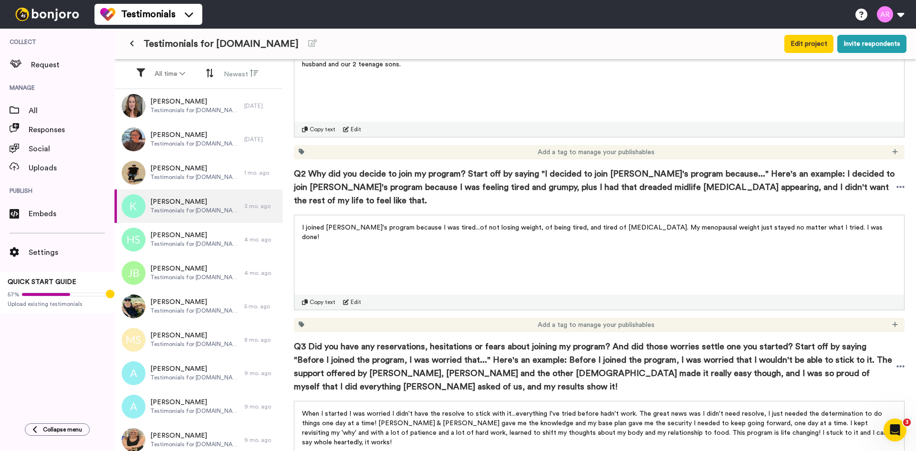
scroll to position [179, 0]
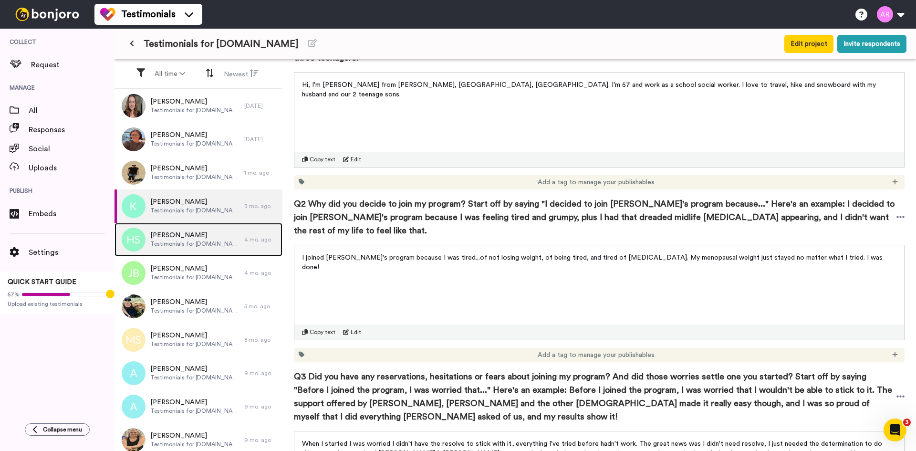
click at [191, 248] on div "Helen Schunker Testimonials for AR.Health" at bounding box center [194, 239] width 89 height 18
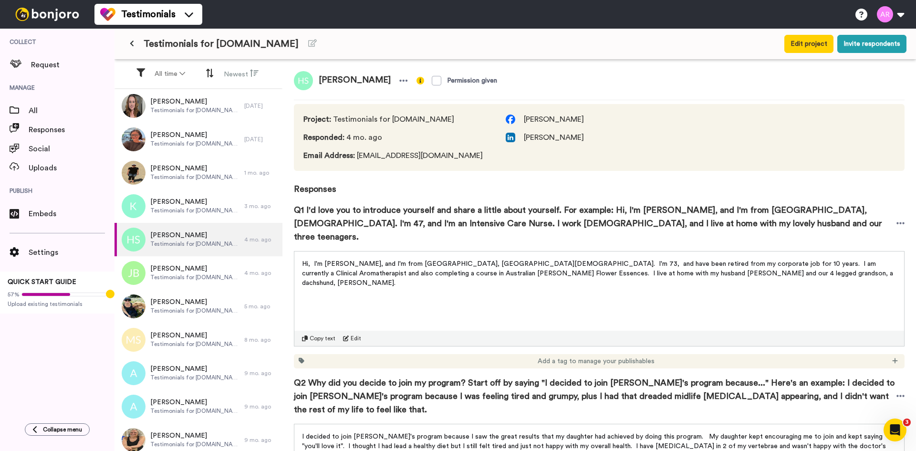
drag, startPoint x: 320, startPoint y: 79, endPoint x: 384, endPoint y: 80, distance: 64.4
click at [384, 80] on span "Helen Schunker" at bounding box center [354, 80] width 83 height 19
click at [381, 259] on p "Hi, I'm Helen, and I'm from Adelaide, South Australia. I'm 73, and have been re…" at bounding box center [599, 273] width 594 height 29
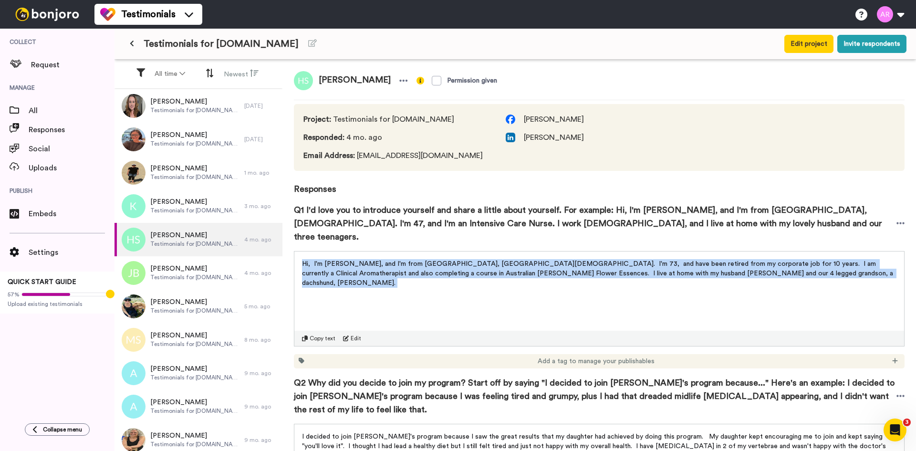
click at [380, 259] on p "Hi, I'm Helen, and I'm from Adelaide, South Australia. I'm 73, and have been re…" at bounding box center [599, 273] width 594 height 29
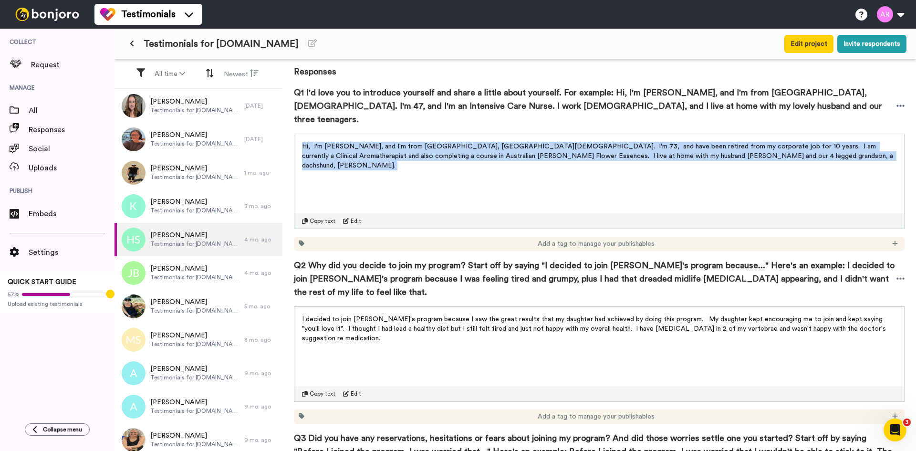
scroll to position [159, 0]
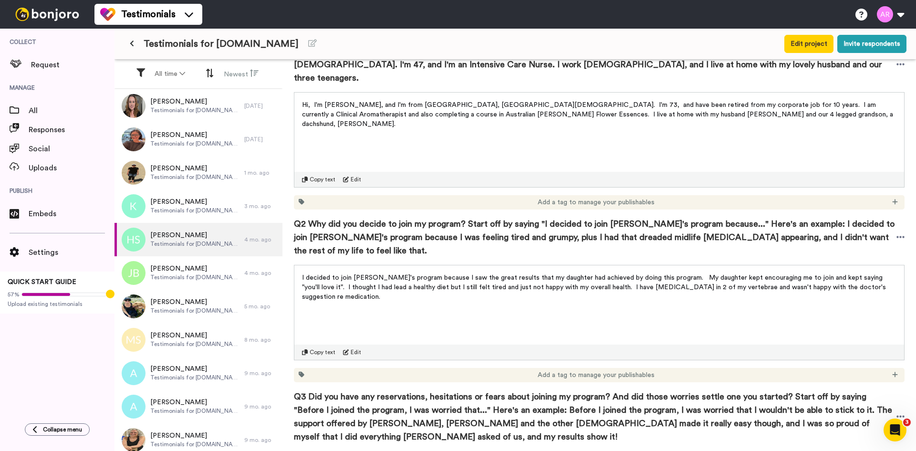
click at [414, 274] on span "I decided to join Andrea's program because I saw the great results that my daug…" at bounding box center [595, 287] width 586 height 26
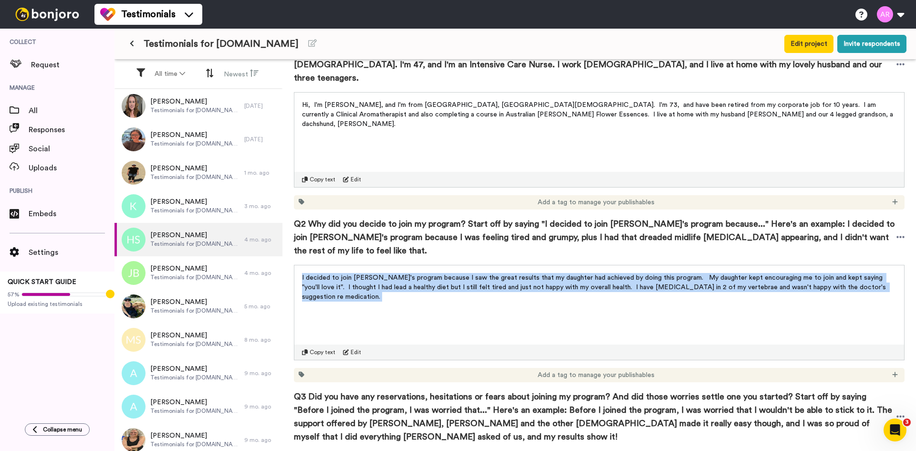
click at [414, 274] on span "I decided to join Andrea's program because I saw the great results that my daug…" at bounding box center [595, 287] width 586 height 26
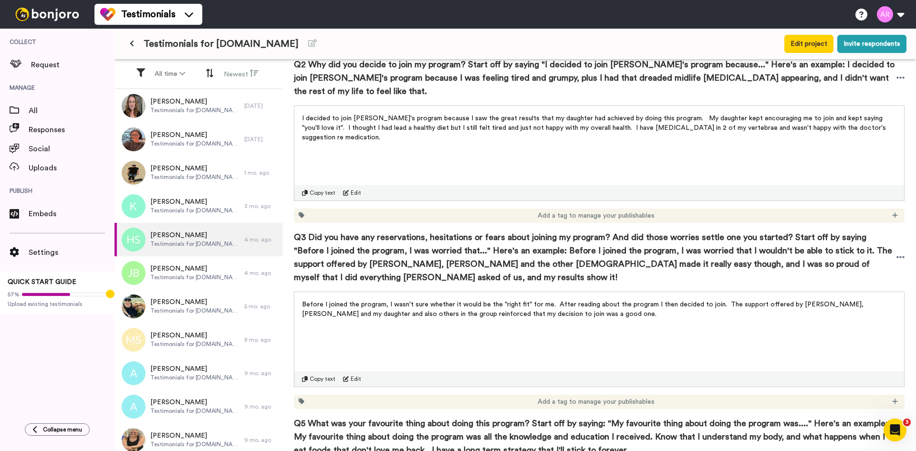
click at [438, 301] on span "Before I joined the program, I wasn't sure whether it would be the "right fit" …" at bounding box center [583, 309] width 563 height 16
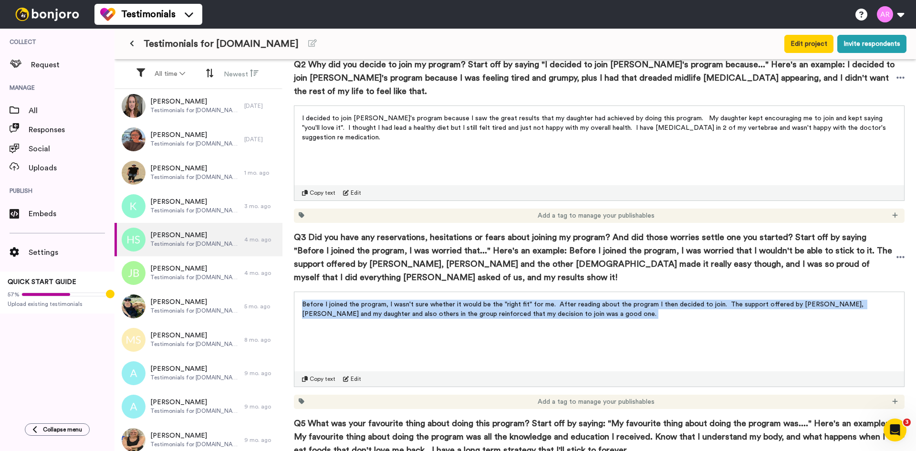
click at [438, 301] on span "Before I joined the program, I wasn't sure whether it would be the "right fit" …" at bounding box center [583, 309] width 563 height 16
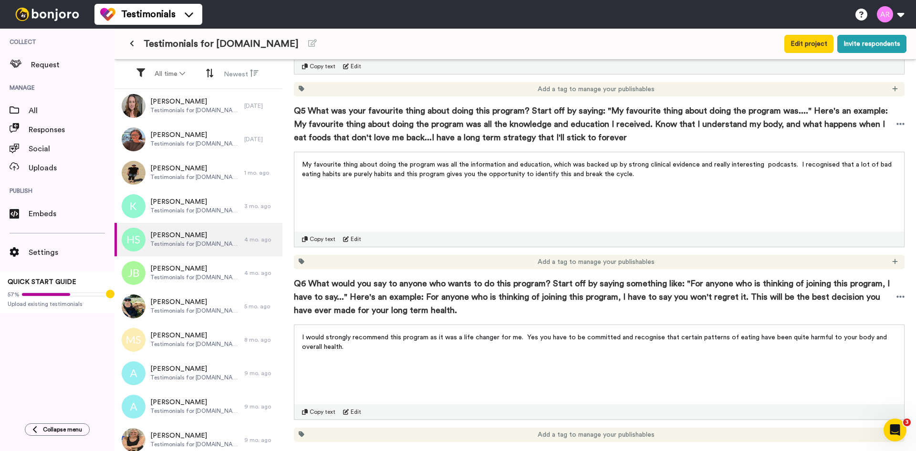
scroll to position [636, 0]
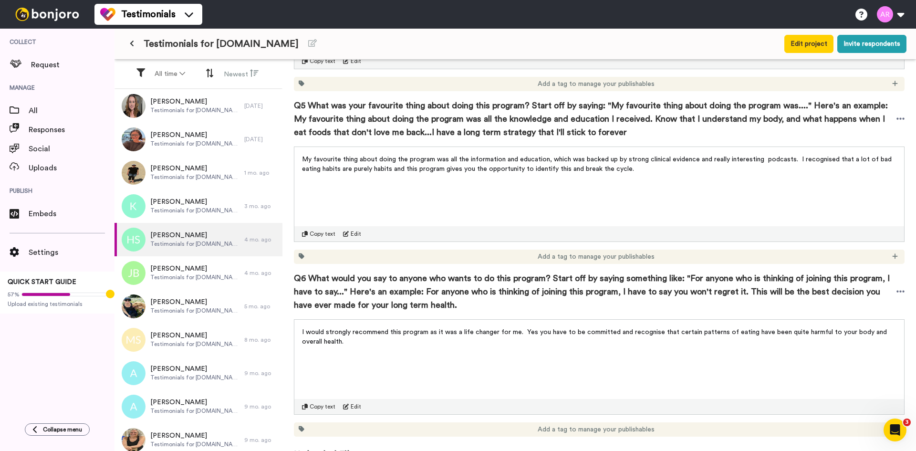
click at [454, 156] on span "My favourite thing about doing the program was all the information and educatio…" at bounding box center [597, 164] width 591 height 16
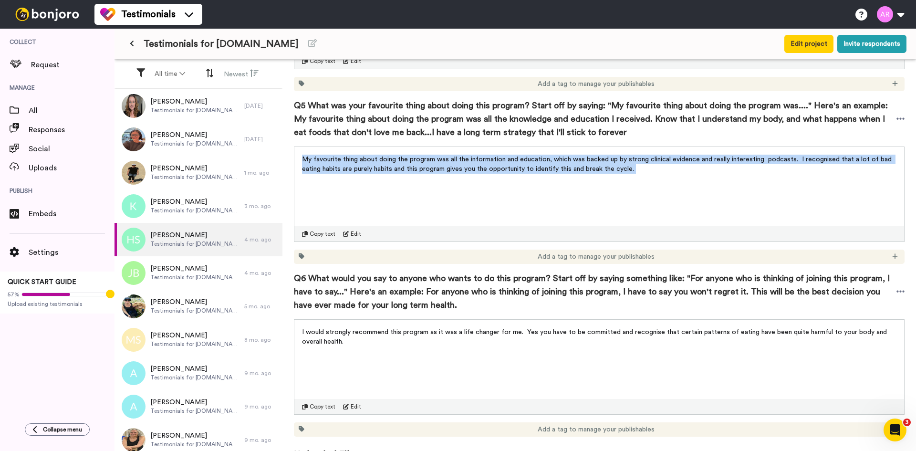
click at [454, 156] on span "My favourite thing about doing the program was all the information and educatio…" at bounding box center [597, 164] width 591 height 16
click at [455, 327] on p "I would strongly recommend this program as it was a life changer for me. Yes yo…" at bounding box center [599, 336] width 594 height 19
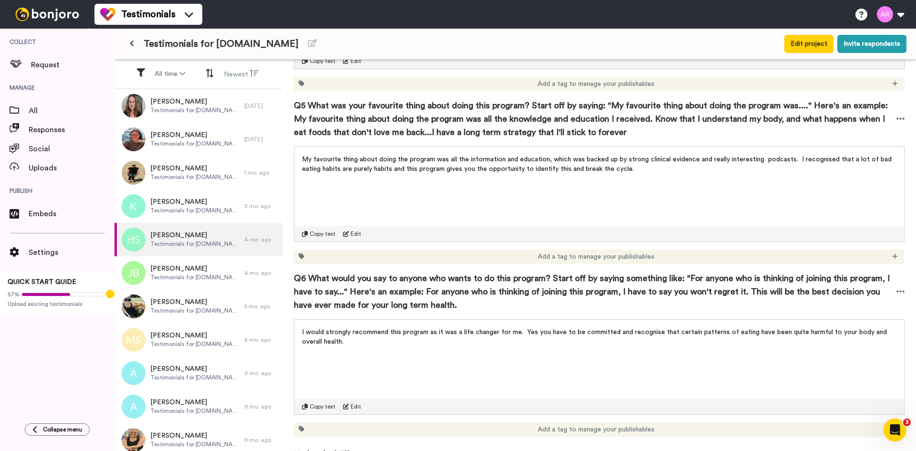
click at [455, 327] on p "I would strongly recommend this program as it was a life changer for me. Yes yo…" at bounding box center [599, 336] width 594 height 19
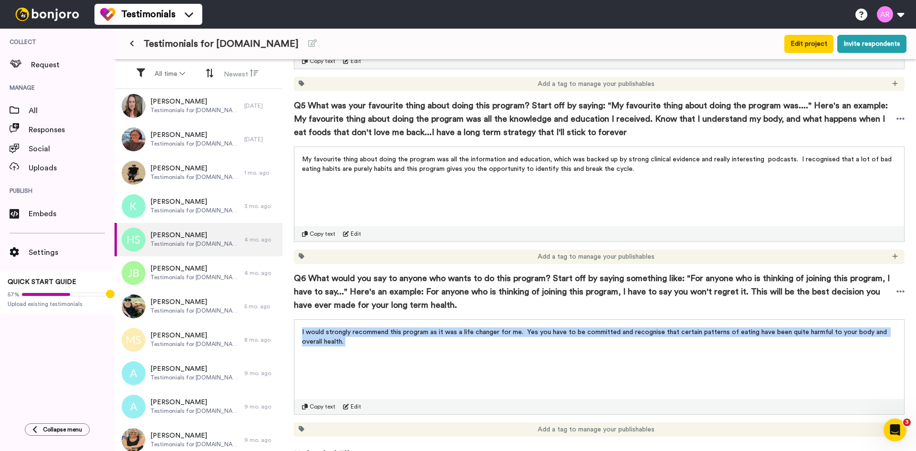
click at [455, 327] on p "I would strongly recommend this program as it was a life changer for me. Yes yo…" at bounding box center [599, 336] width 594 height 19
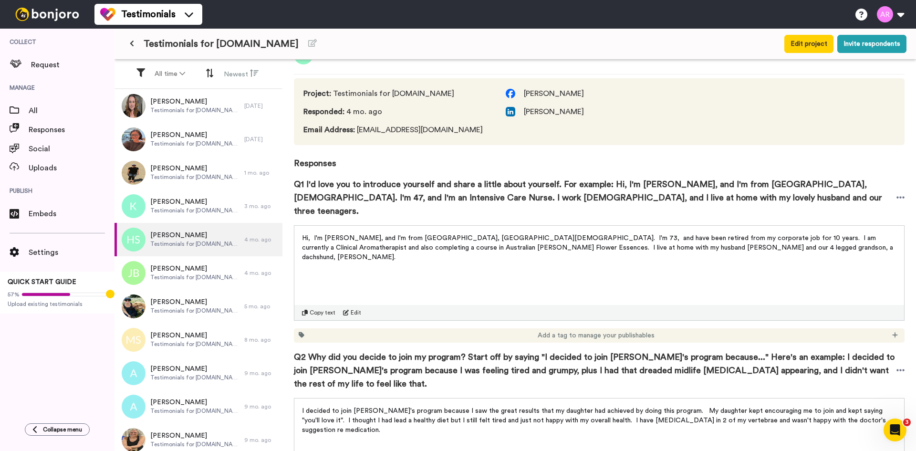
scroll to position [0, 0]
